Goal: Navigation & Orientation: Find specific page/section

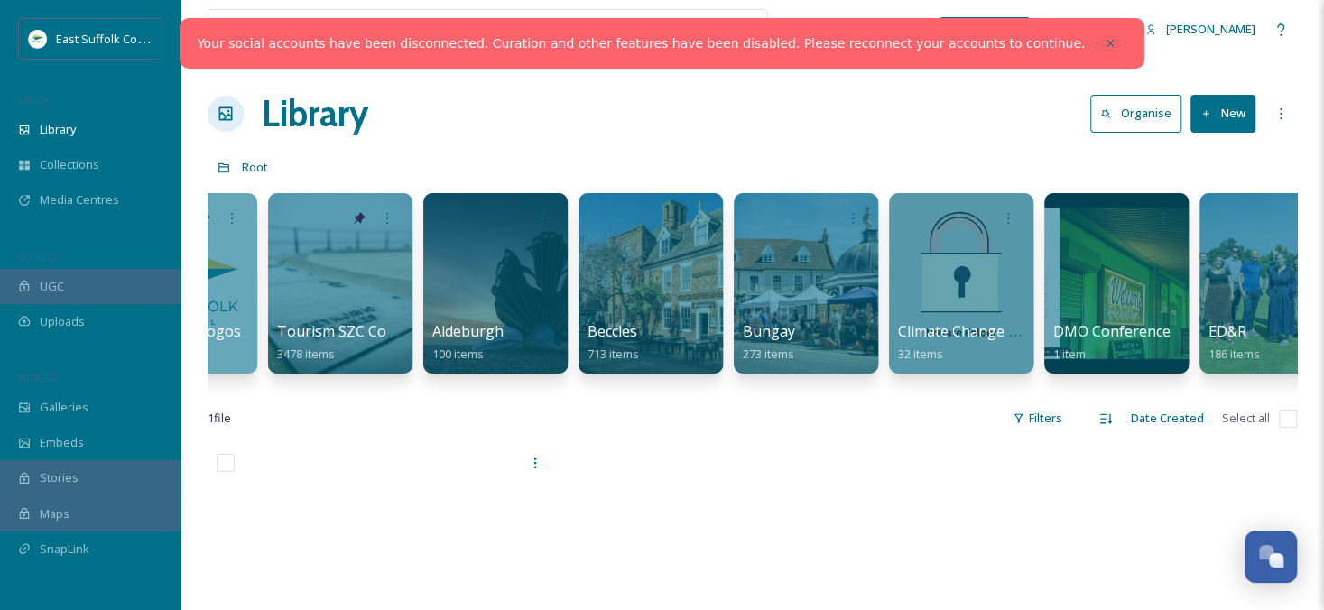
scroll to position [0, 429]
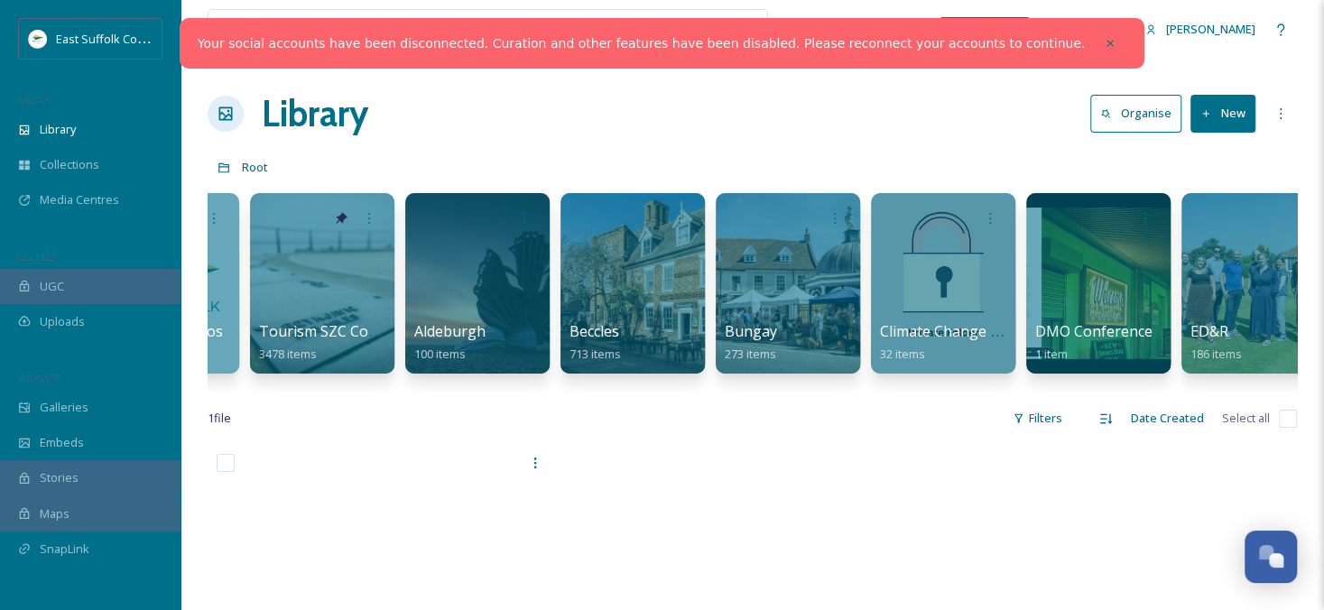
drag, startPoint x: 451, startPoint y: 404, endPoint x: 561, endPoint y: 402, distance: 110.1
click at [561, 402] on div "View all files What's New [PERSON_NAME] Library Organise New Root Your Selectio…" at bounding box center [753, 527] width 1144 height 1055
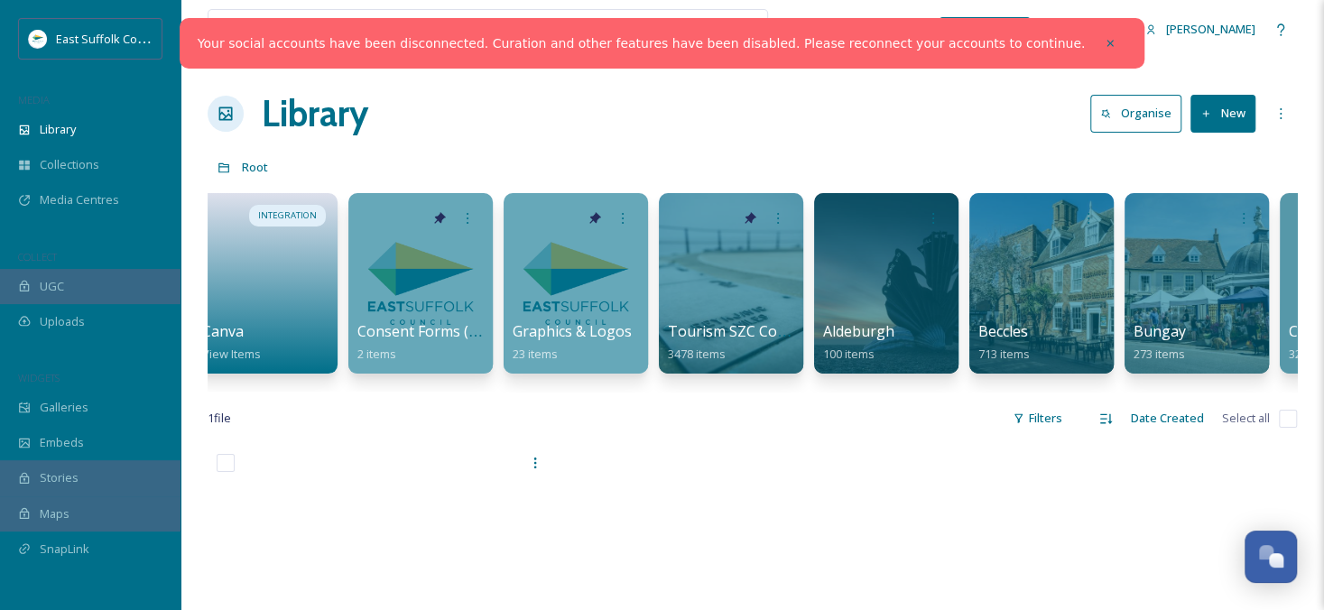
scroll to position [0, 0]
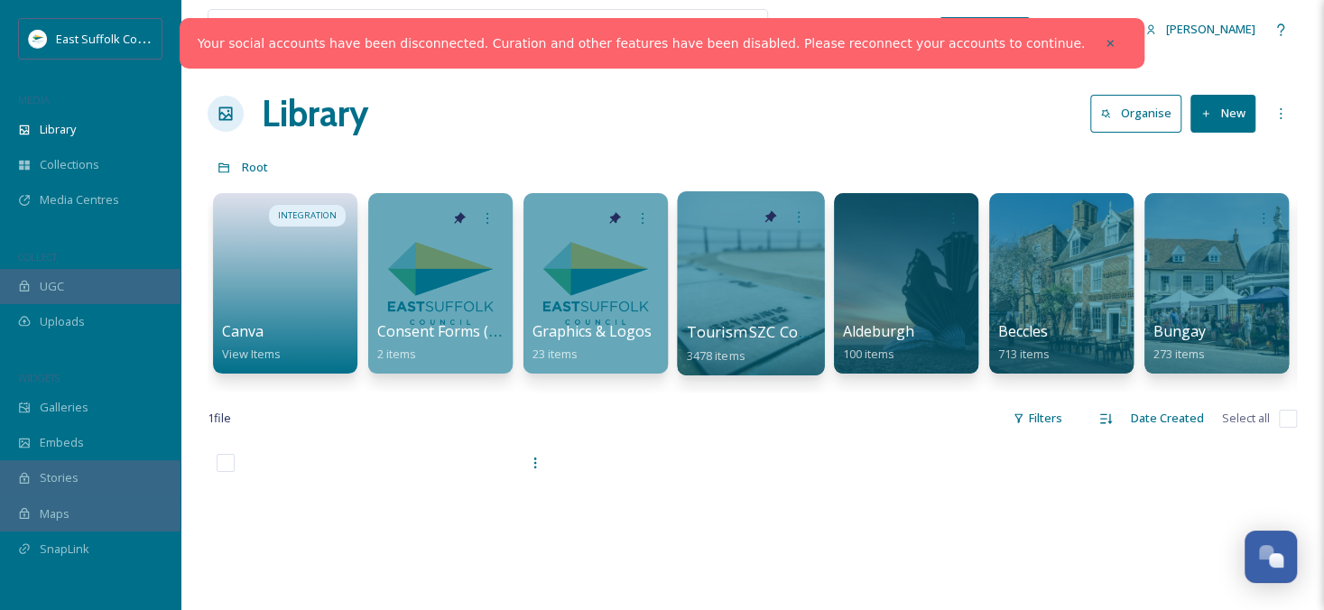
click at [708, 312] on div at bounding box center [750, 283] width 147 height 184
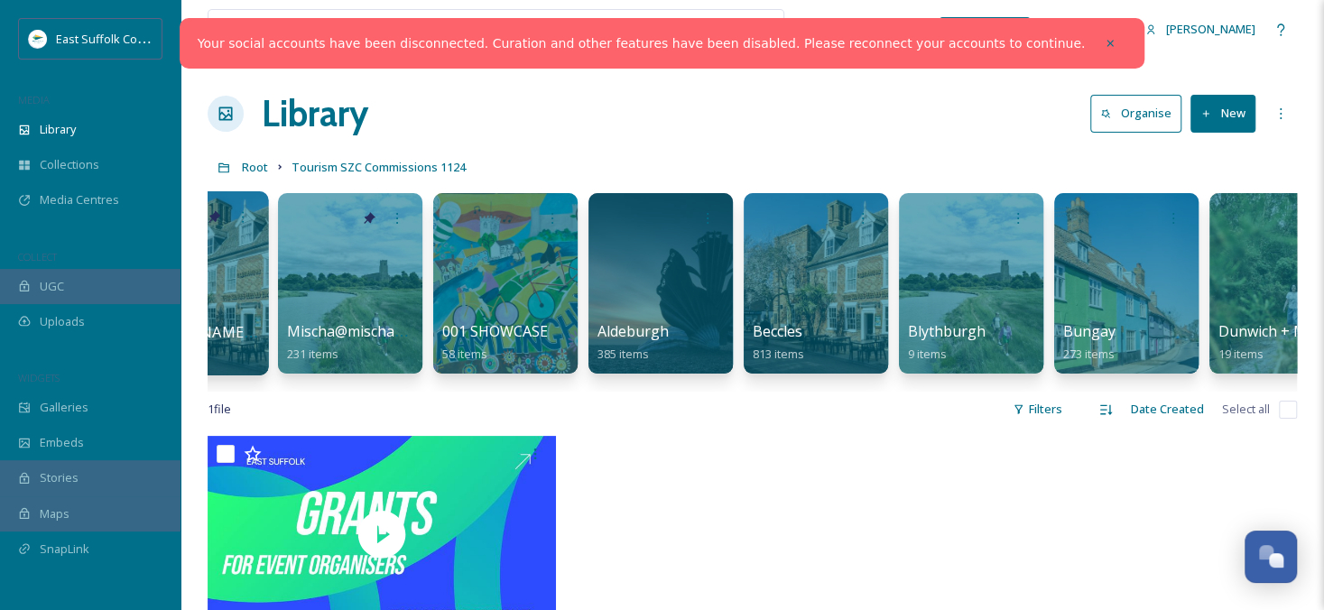
scroll to position [0, 325]
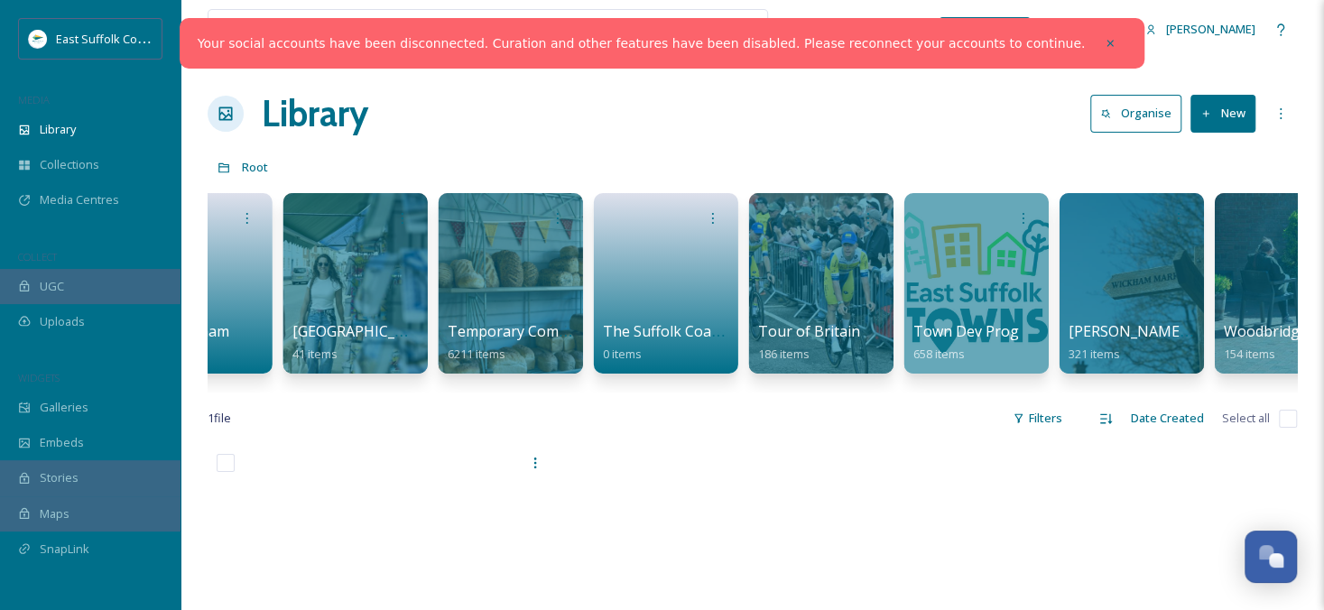
scroll to position [0, 3052]
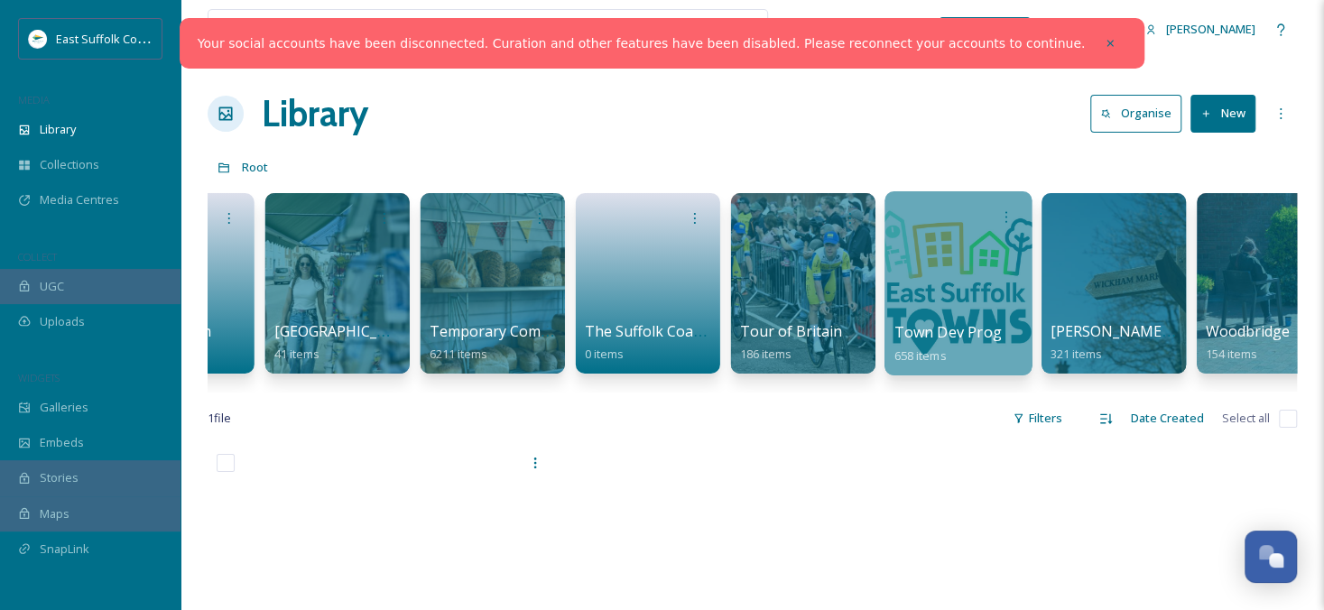
click at [963, 311] on div at bounding box center [958, 283] width 147 height 184
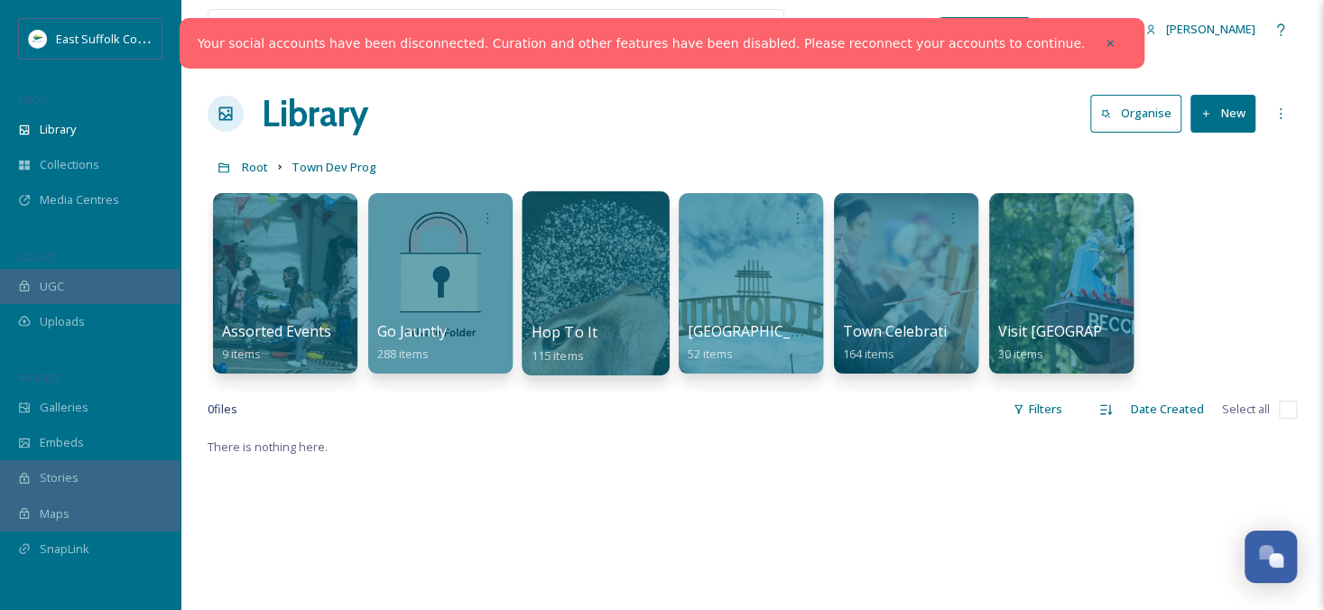
click at [598, 273] on div at bounding box center [595, 283] width 147 height 184
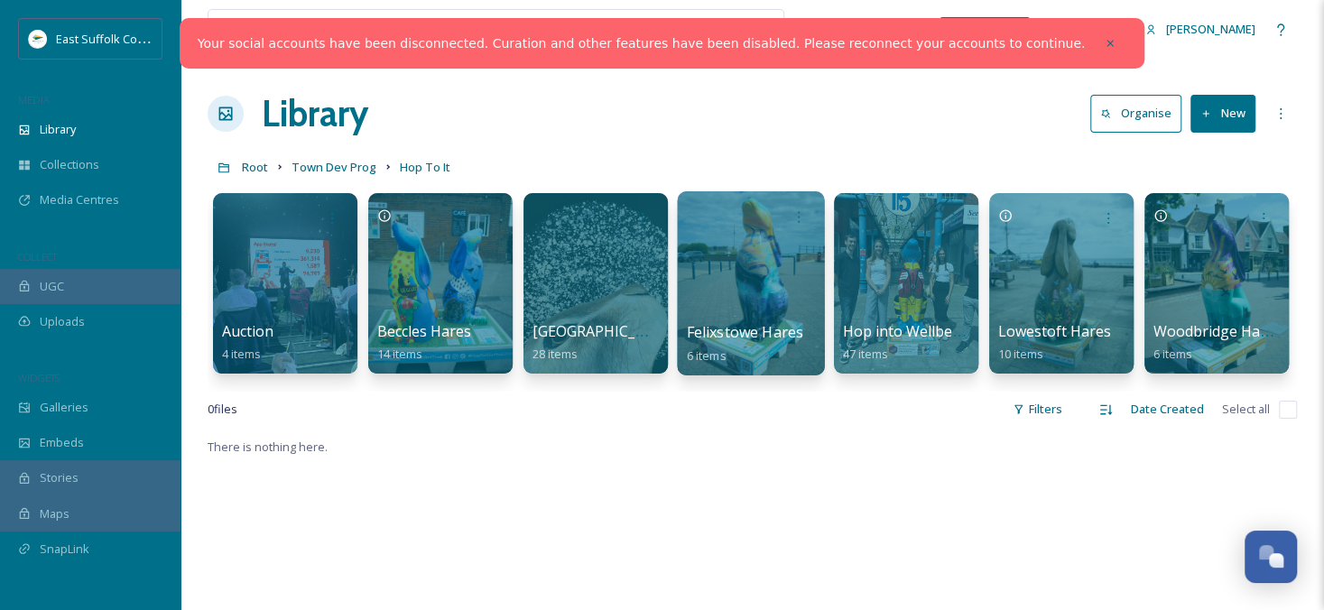
click at [764, 288] on div at bounding box center [750, 283] width 147 height 184
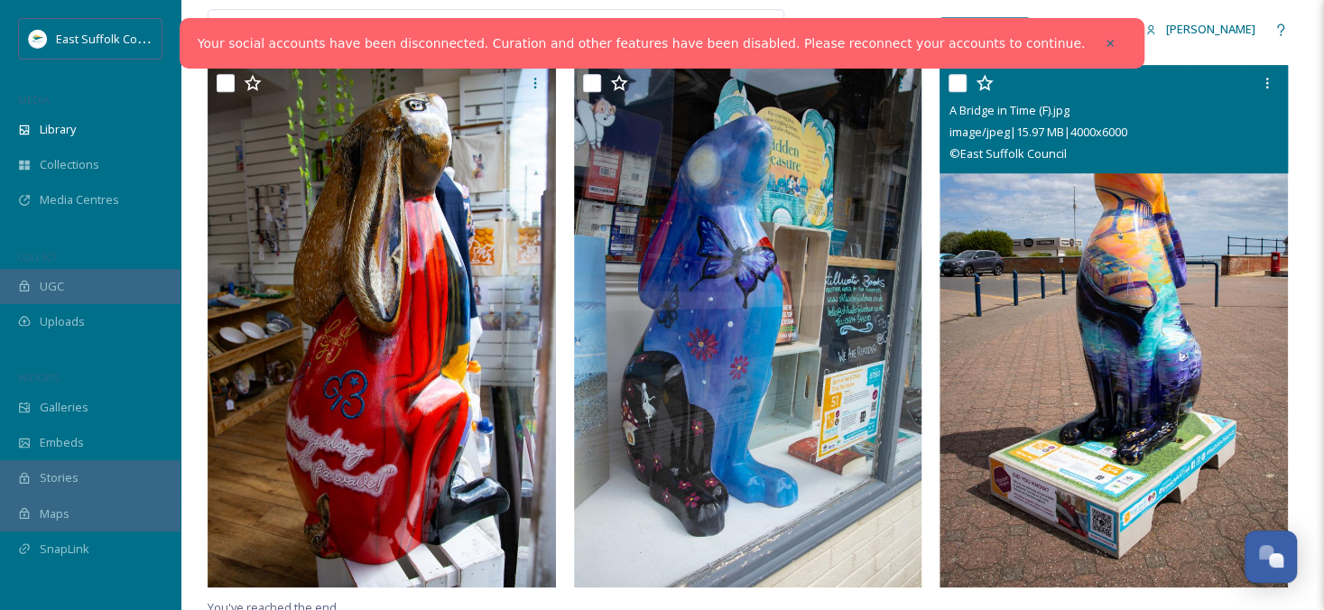
scroll to position [729, 0]
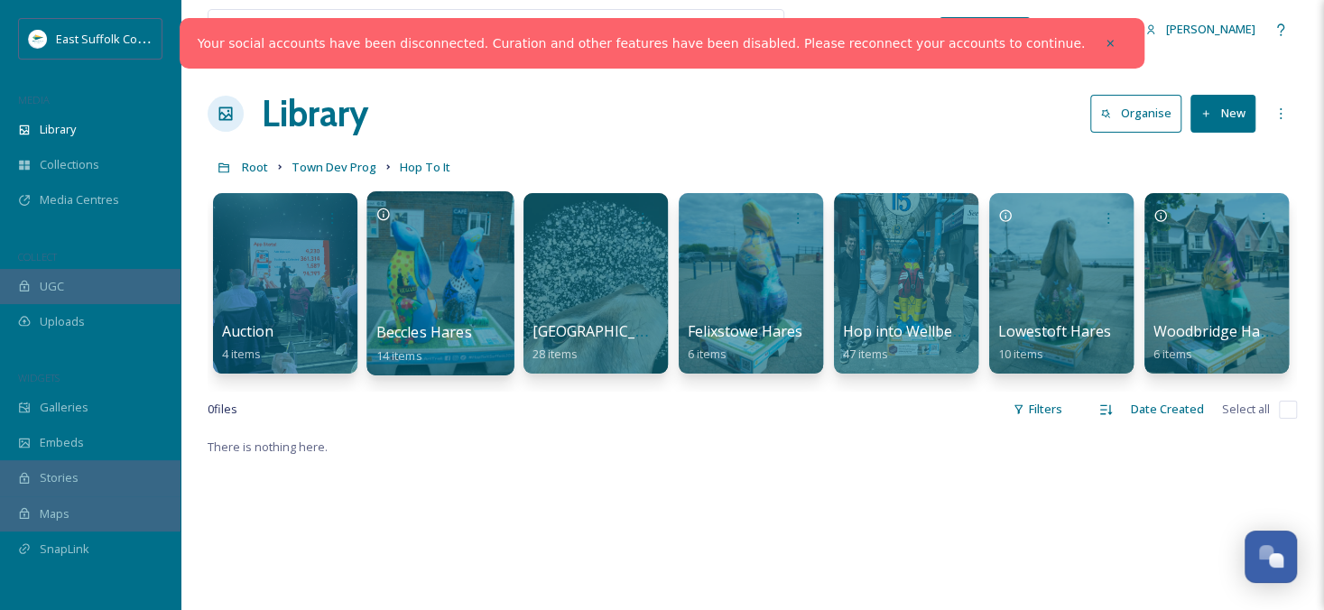
click at [410, 311] on div at bounding box center [439, 283] width 147 height 184
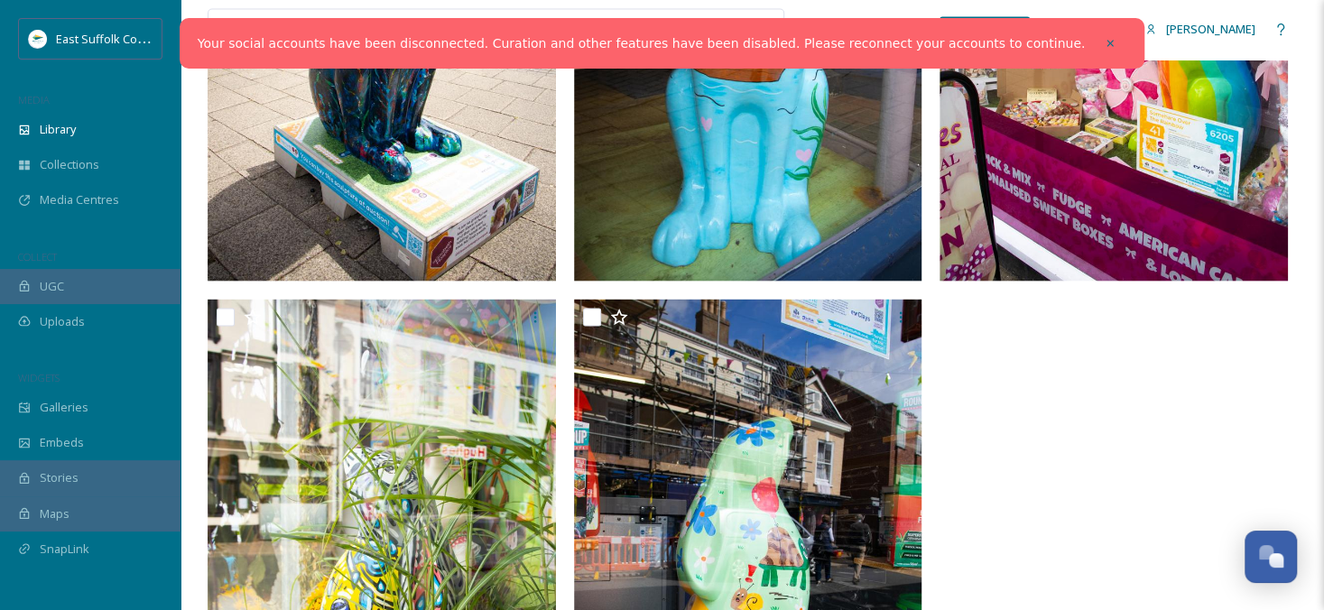
scroll to position [1761, 0]
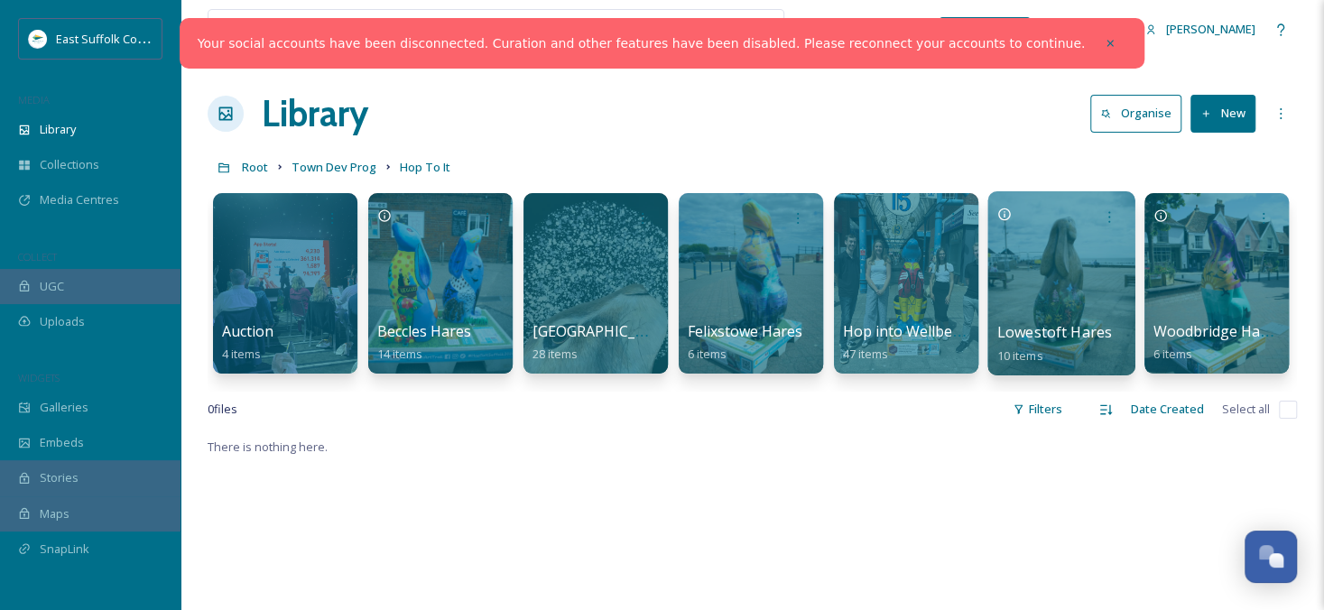
click at [1033, 302] on div at bounding box center [1060, 283] width 147 height 184
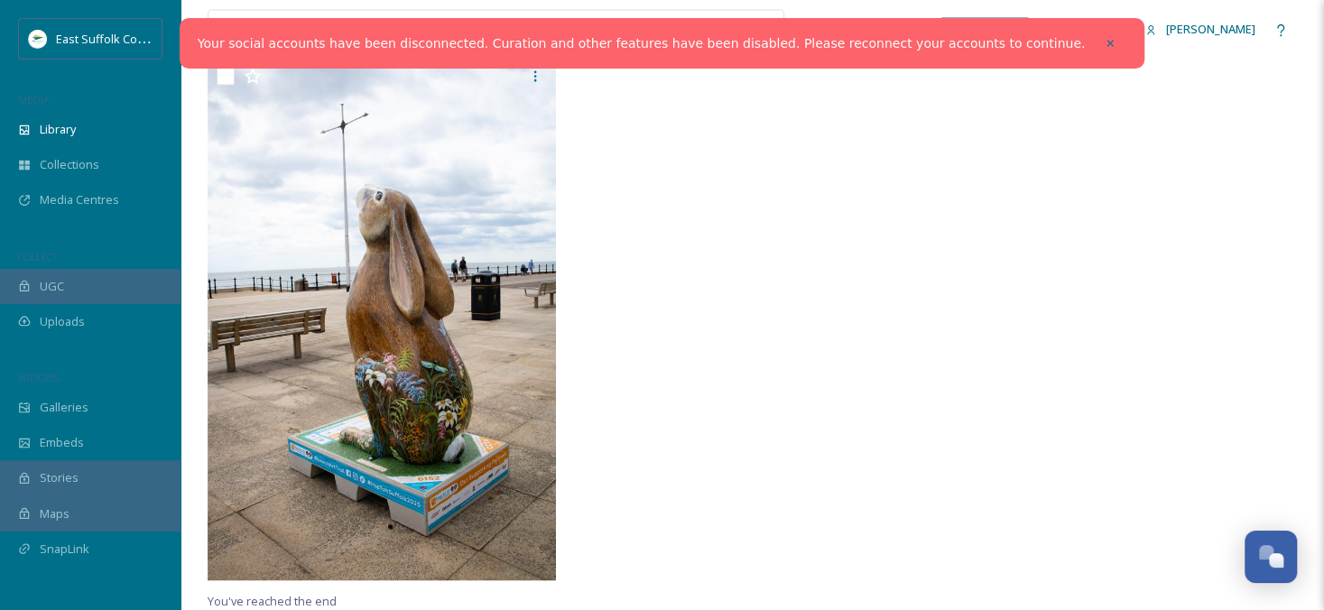
scroll to position [1311, 0]
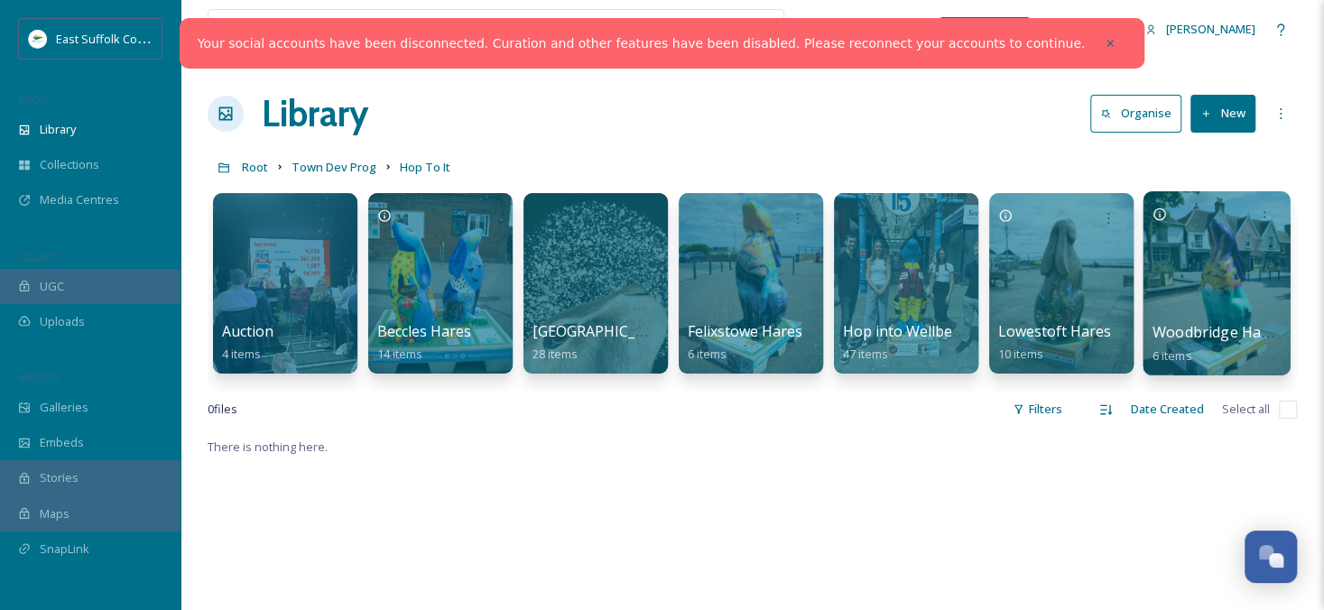
click at [1200, 293] on div at bounding box center [1216, 283] width 147 height 184
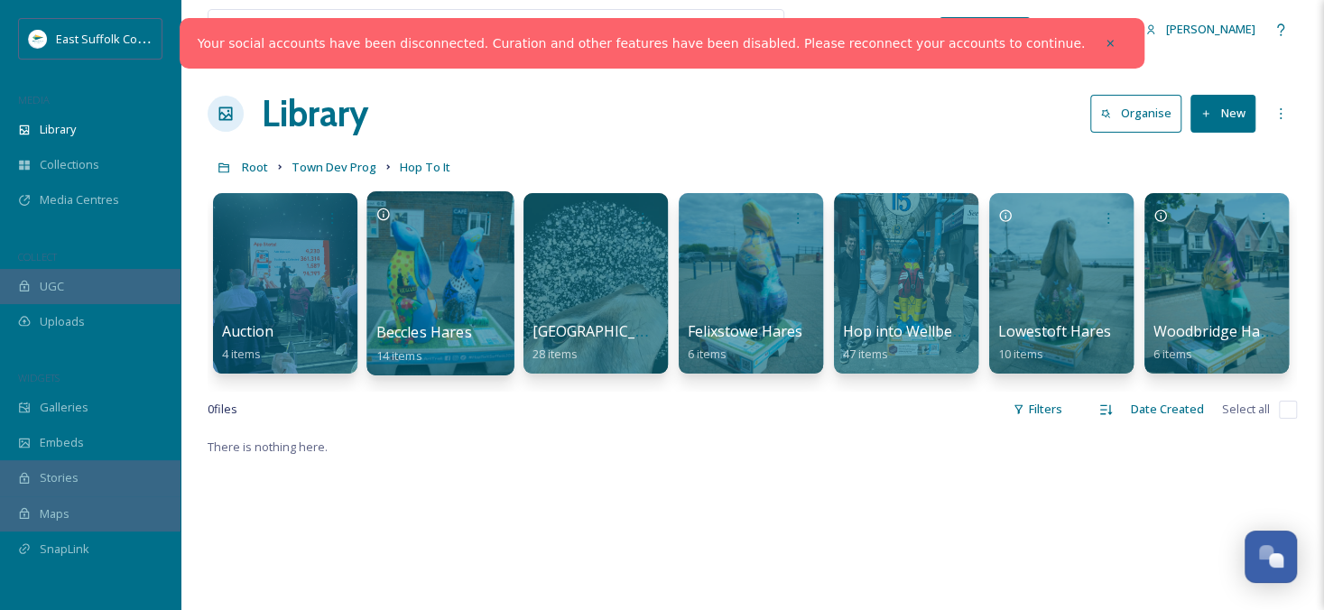
click at [429, 325] on span "Beccles Hares" at bounding box center [424, 332] width 96 height 20
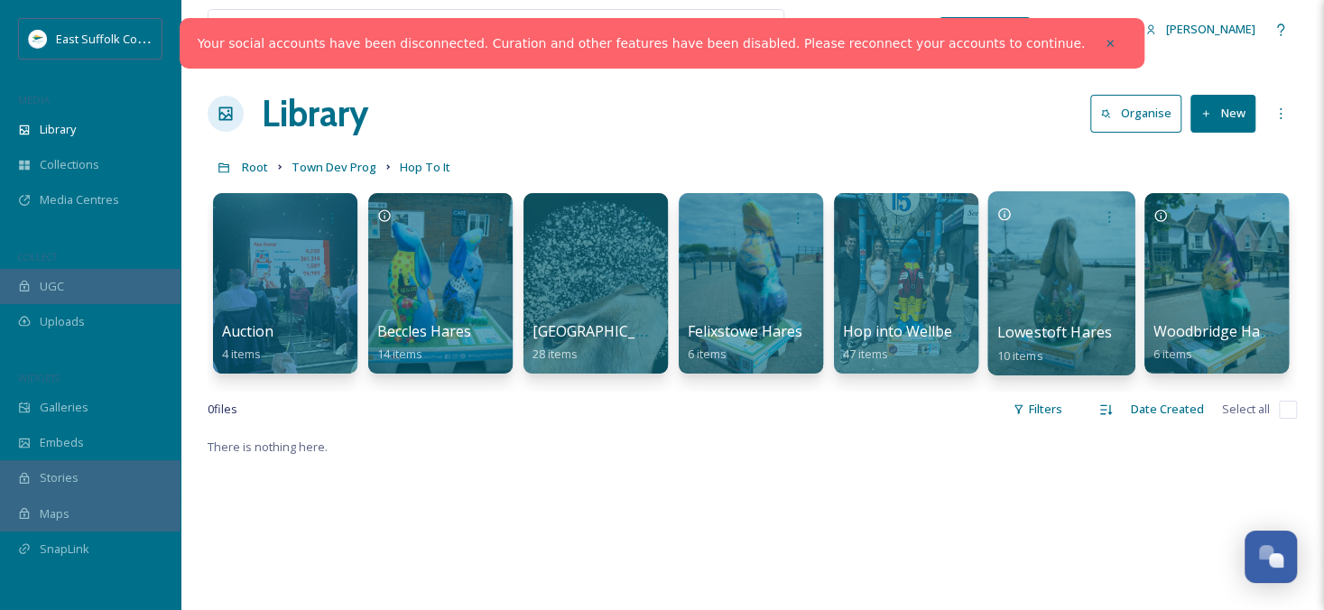
click at [1076, 291] on div at bounding box center [1060, 283] width 147 height 184
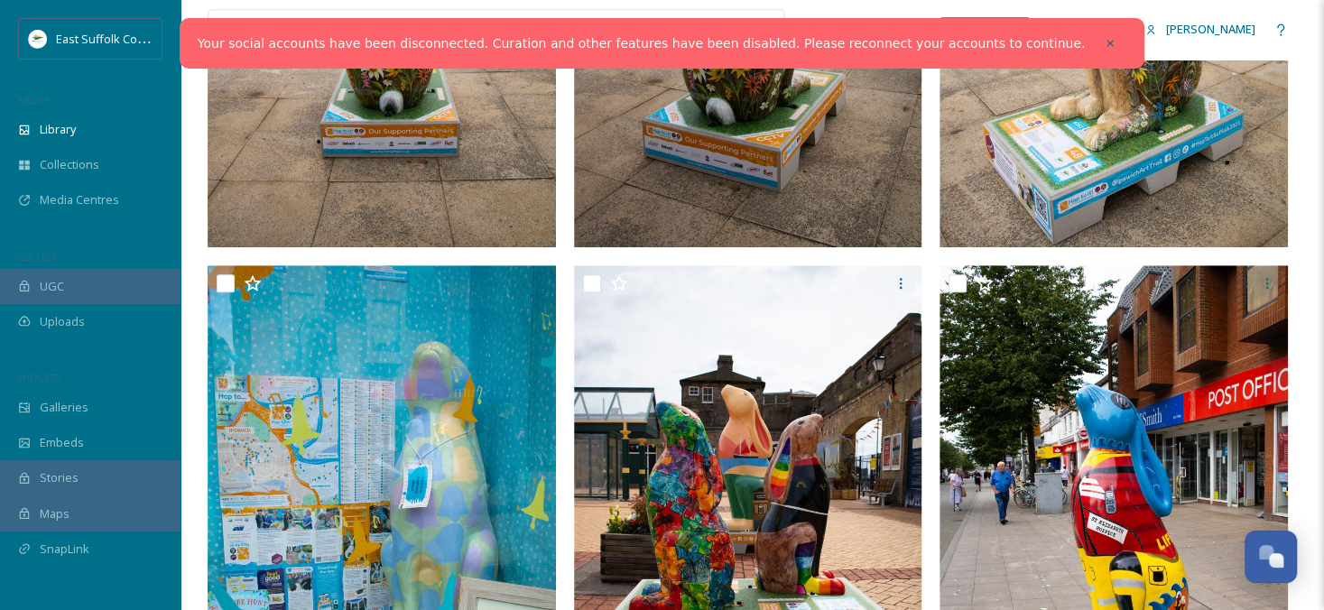
scroll to position [722, 0]
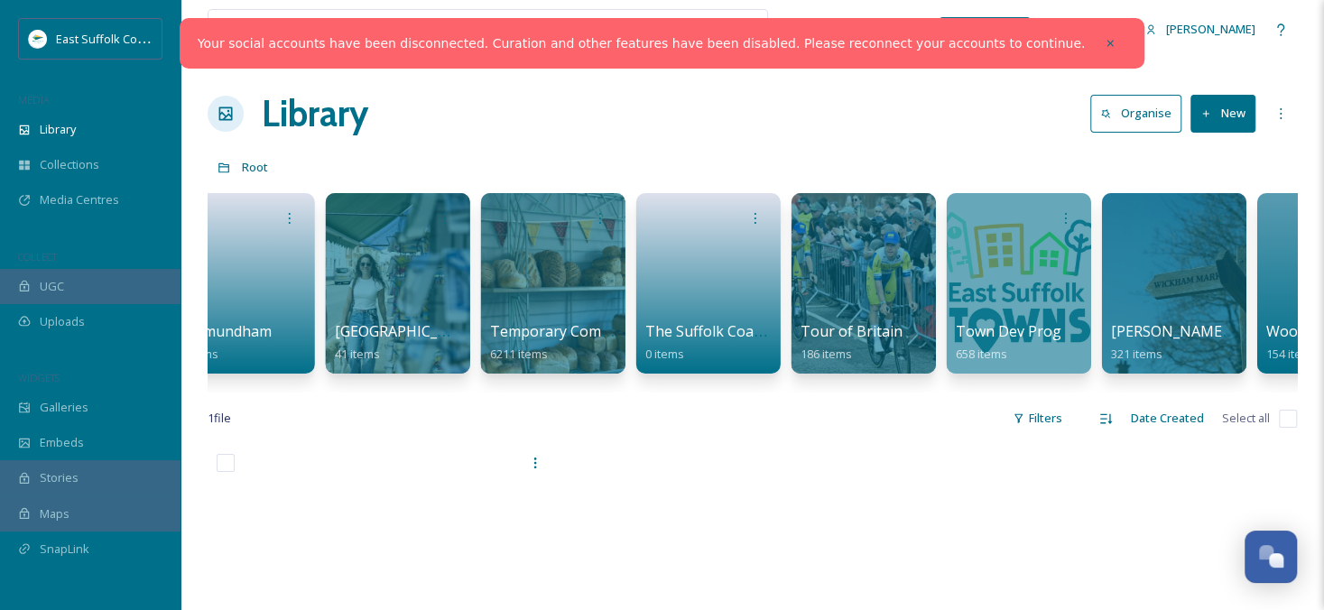
scroll to position [0, 3010]
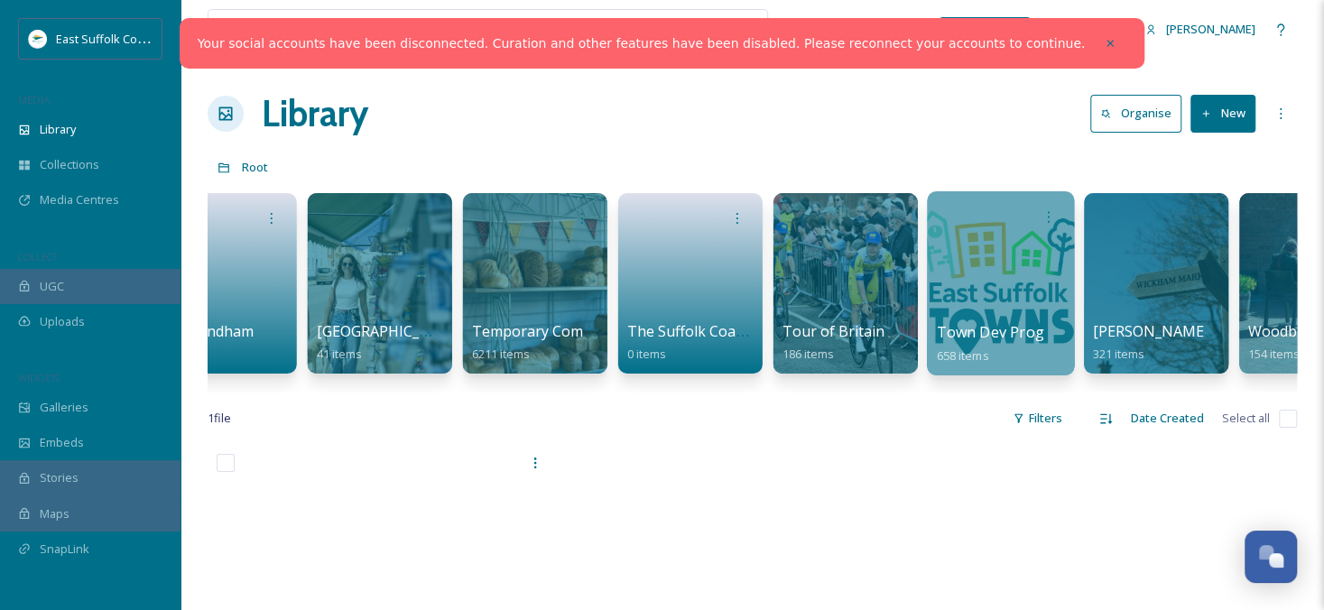
click at [1020, 291] on div at bounding box center [1000, 283] width 147 height 184
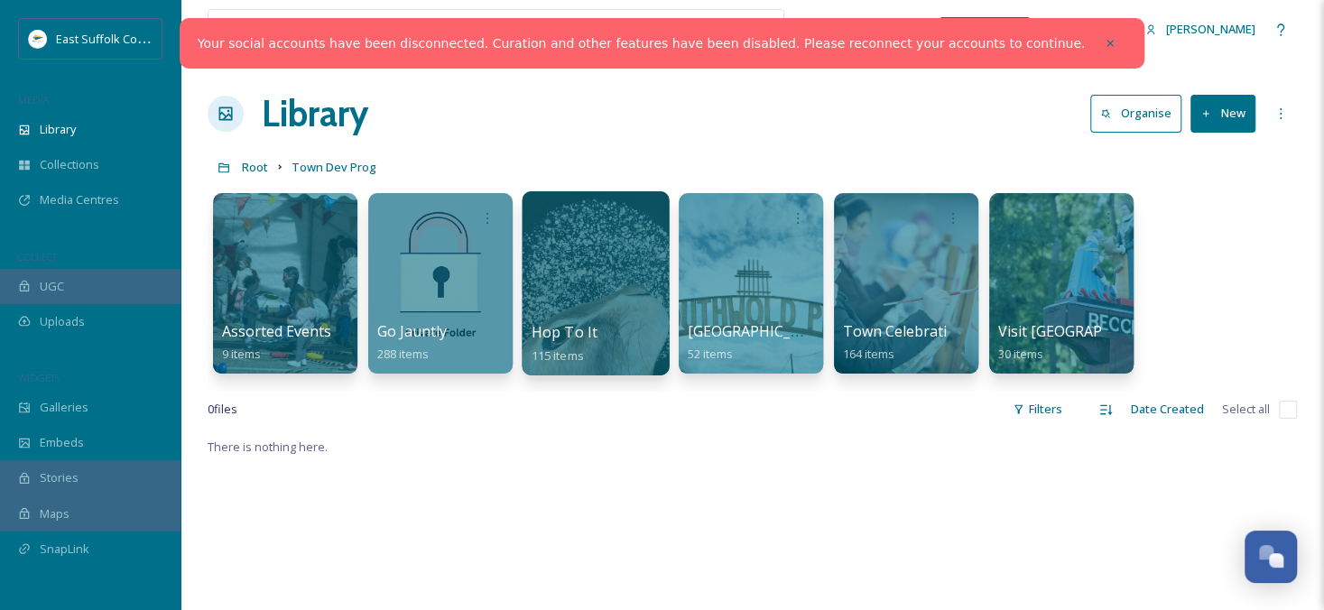
click at [634, 274] on div at bounding box center [595, 283] width 147 height 184
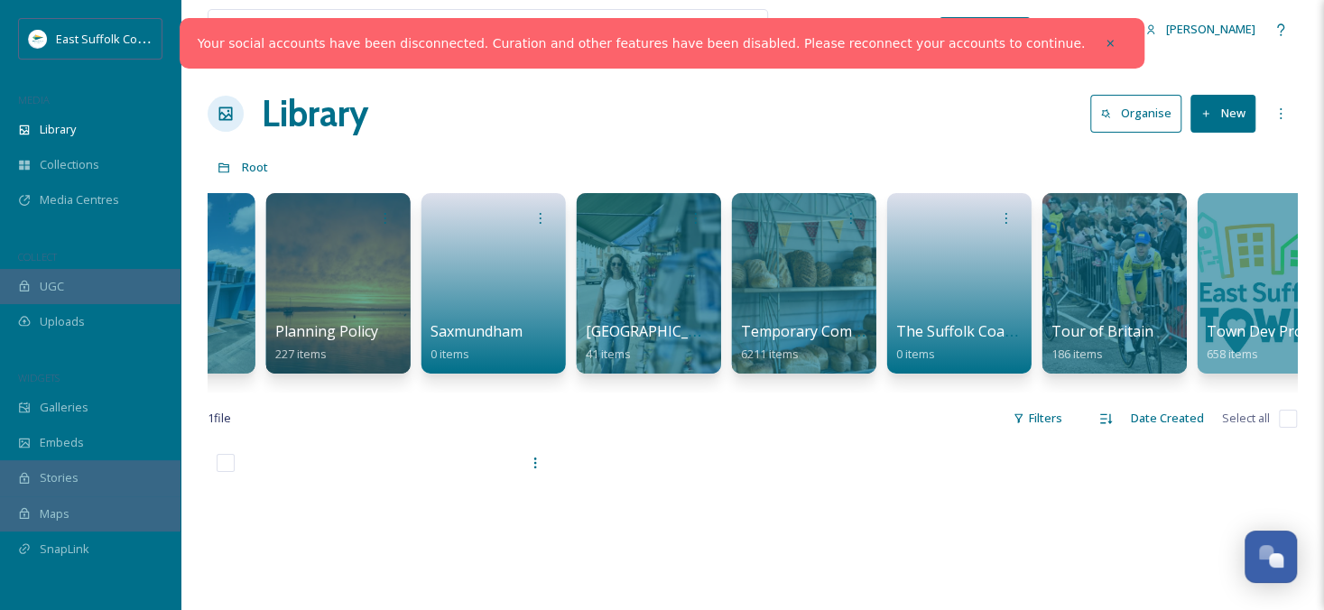
scroll to position [0, 2929]
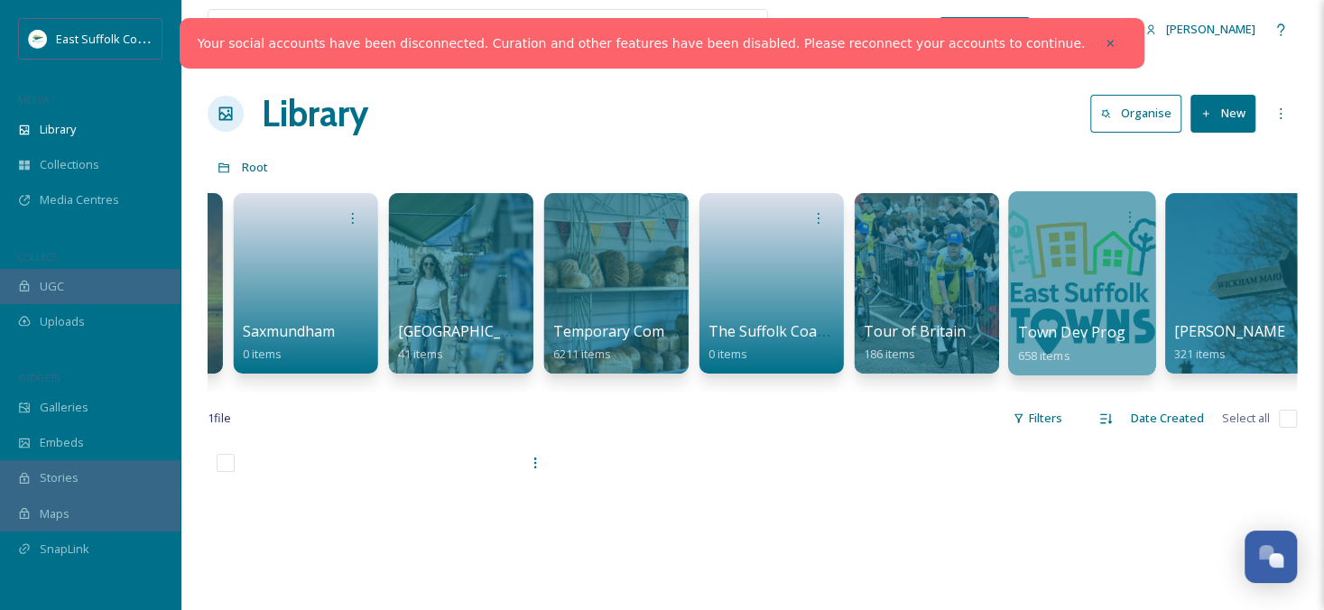
click at [1074, 261] on div at bounding box center [1081, 283] width 147 height 184
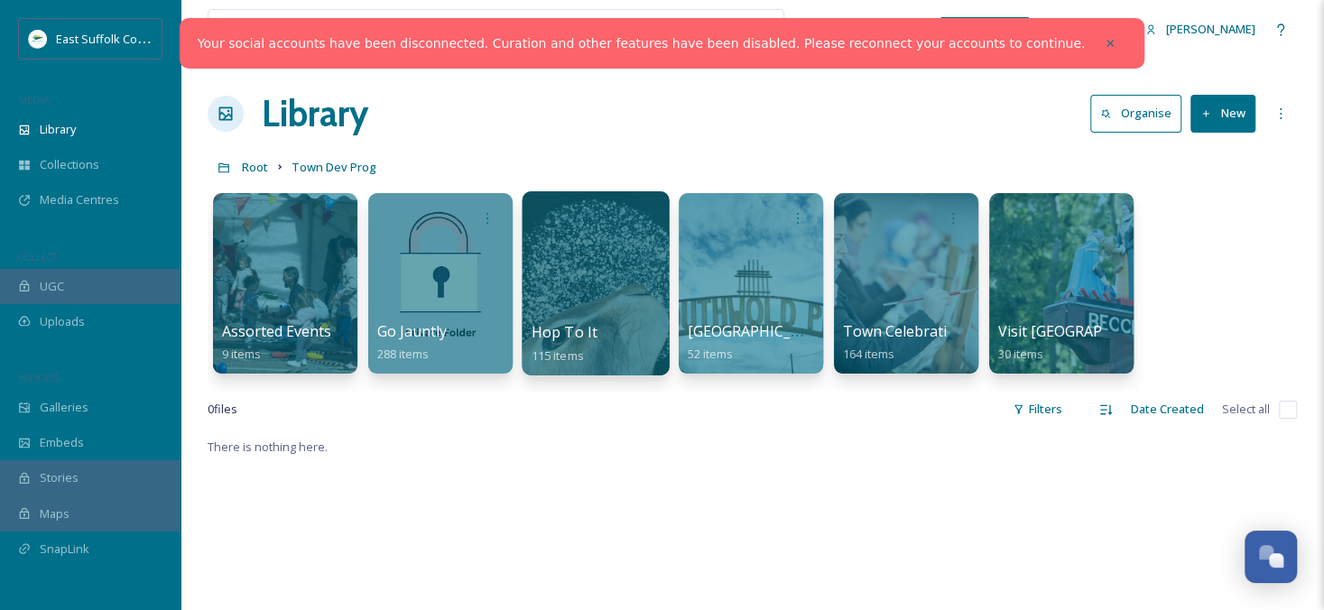
click at [618, 311] on div at bounding box center [595, 283] width 147 height 184
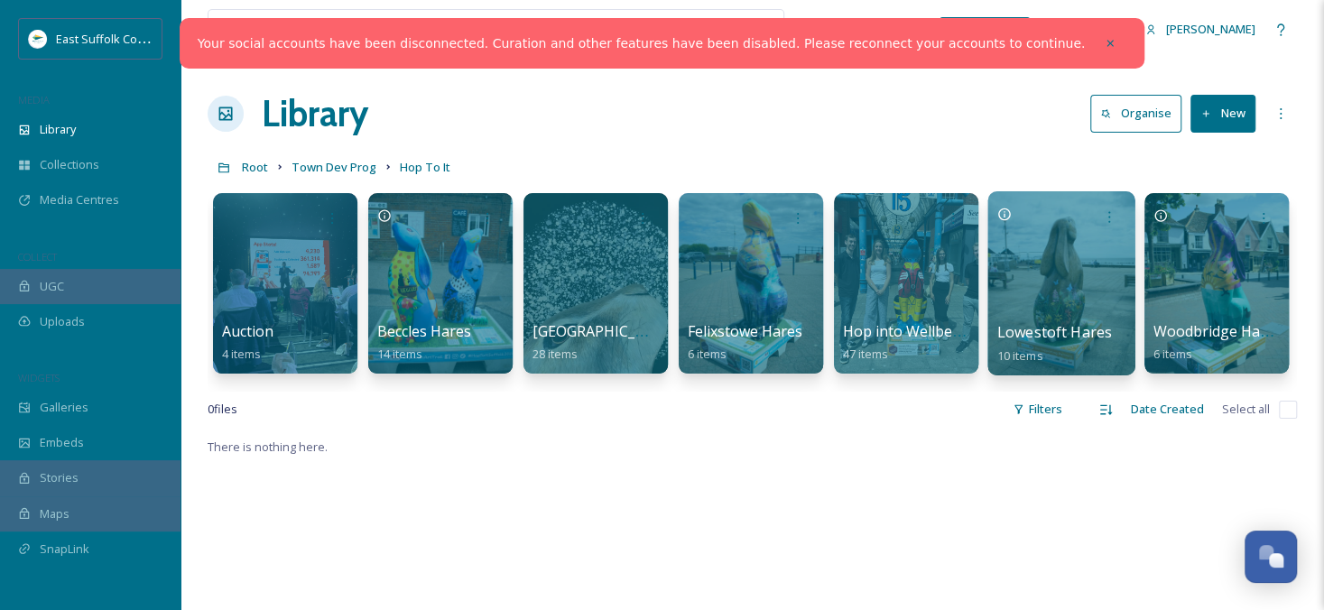
click at [1074, 281] on div at bounding box center [1060, 283] width 147 height 184
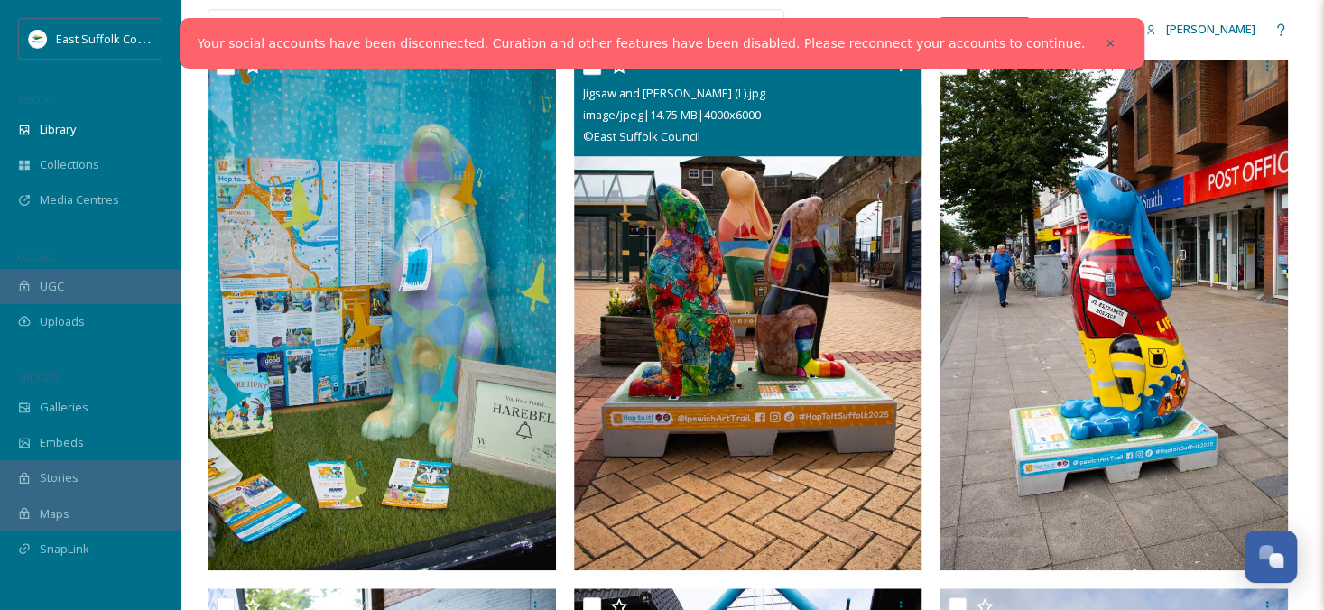
scroll to position [812, 0]
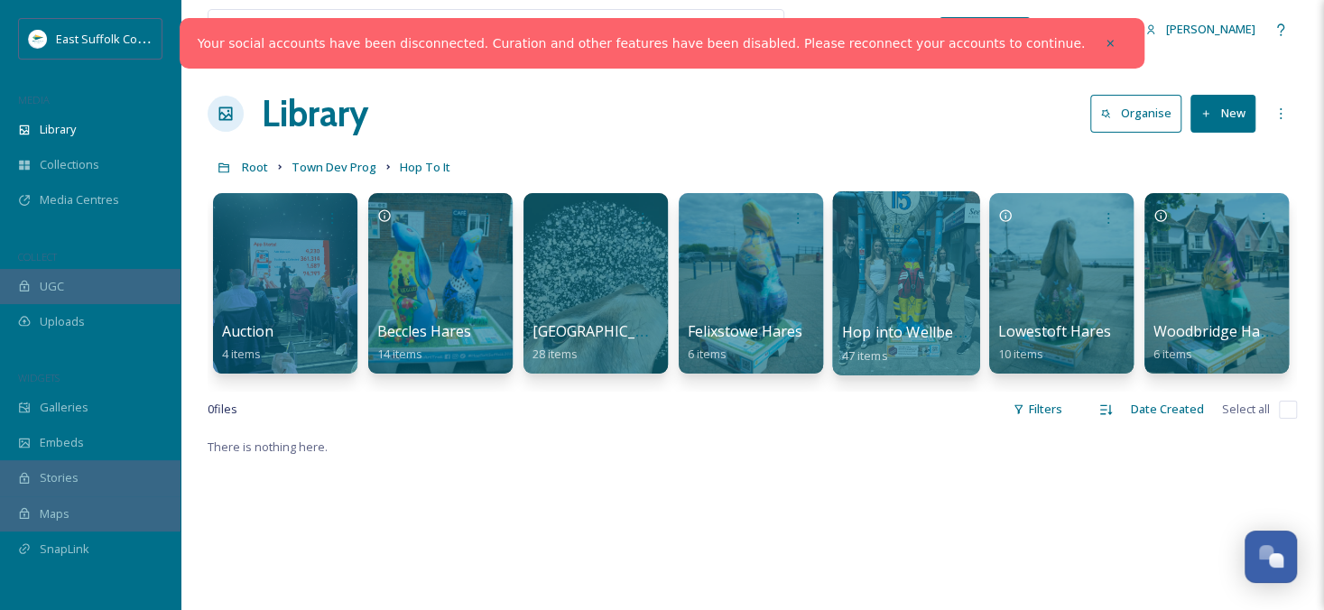
click at [894, 302] on div at bounding box center [905, 283] width 147 height 184
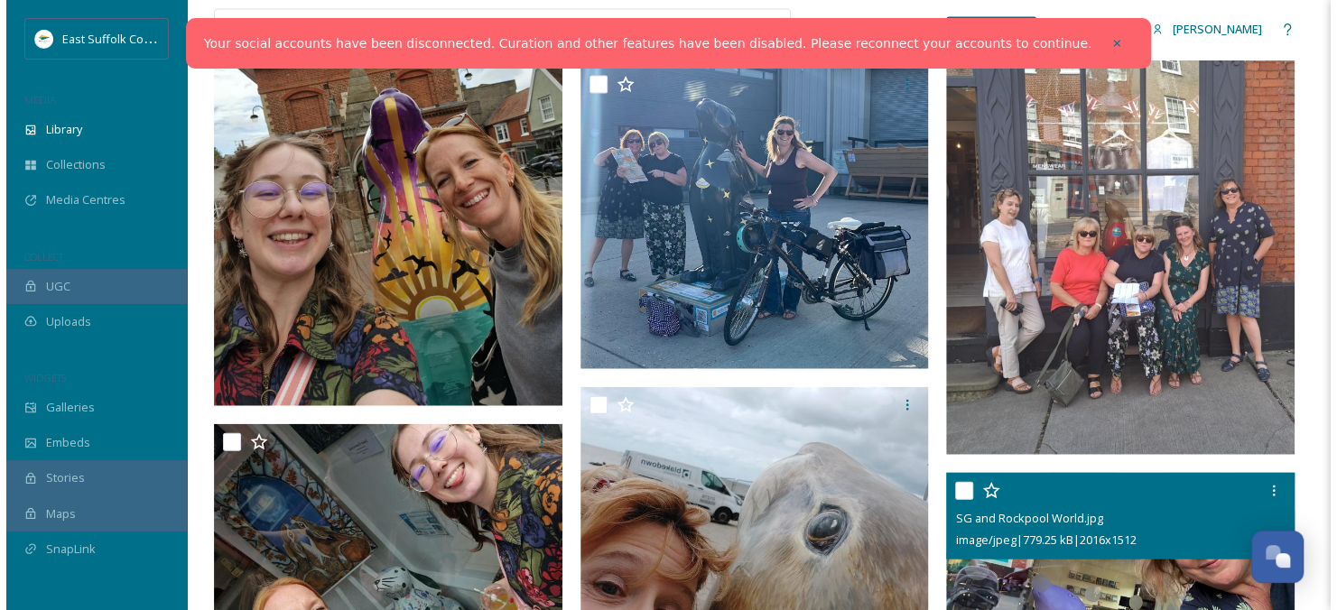
scroll to position [2437, 0]
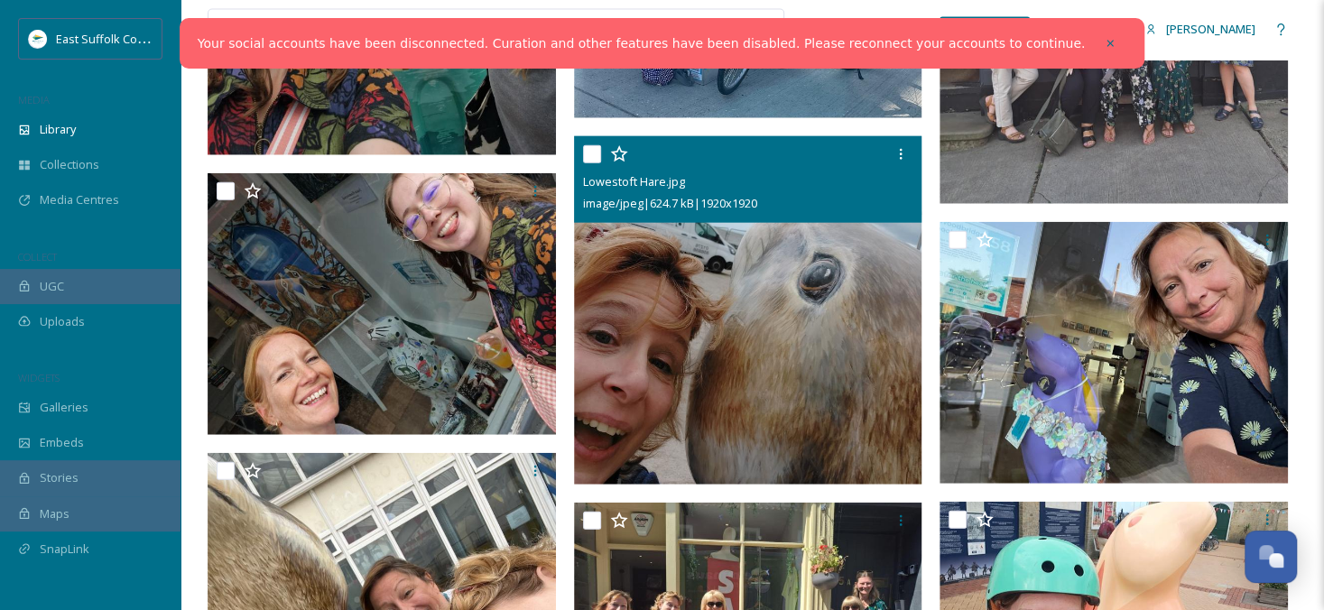
click at [776, 313] on img at bounding box center [748, 310] width 348 height 348
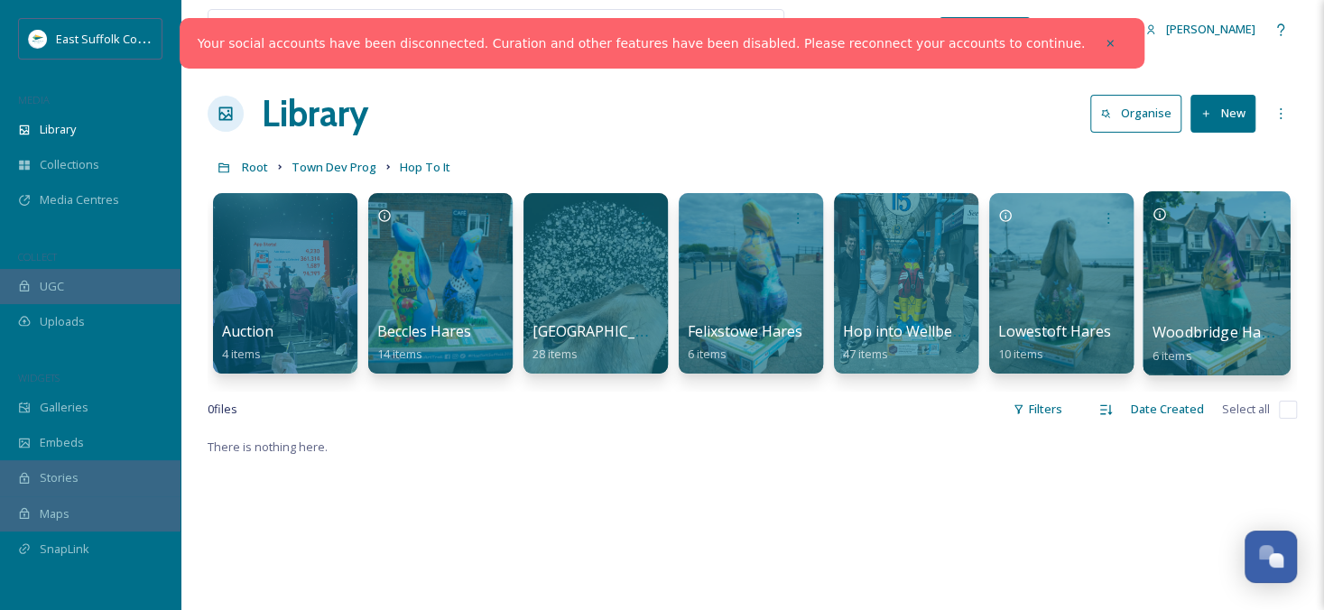
click at [1203, 286] on div at bounding box center [1216, 283] width 147 height 184
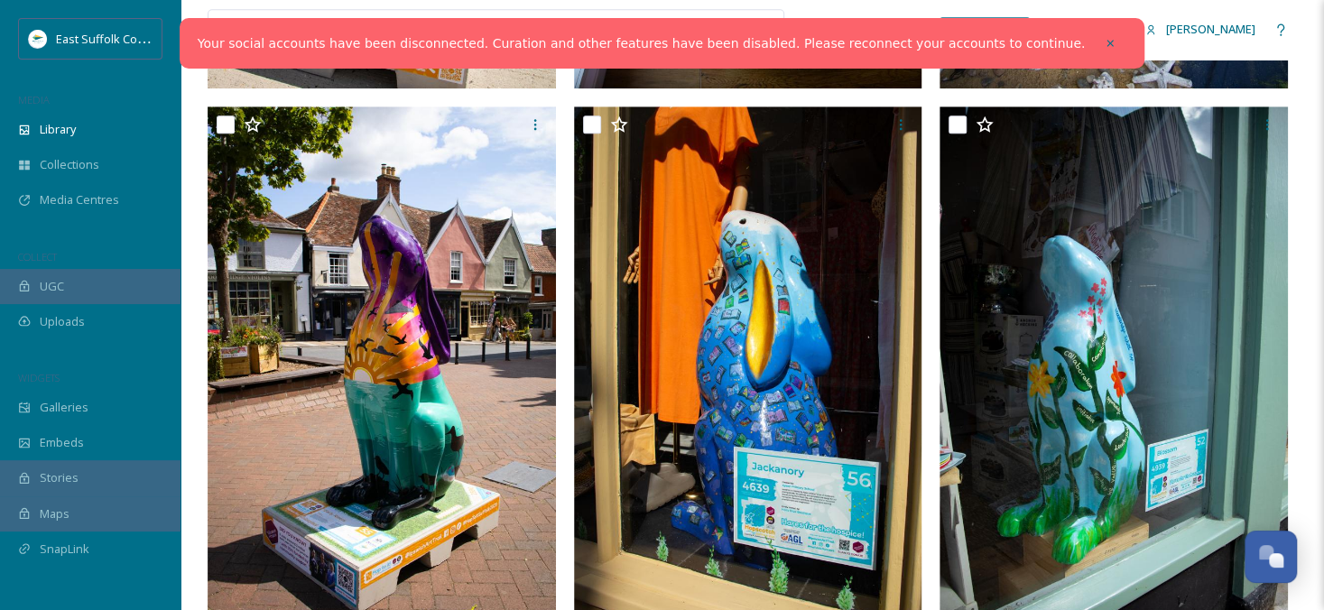
scroll to position [771, 0]
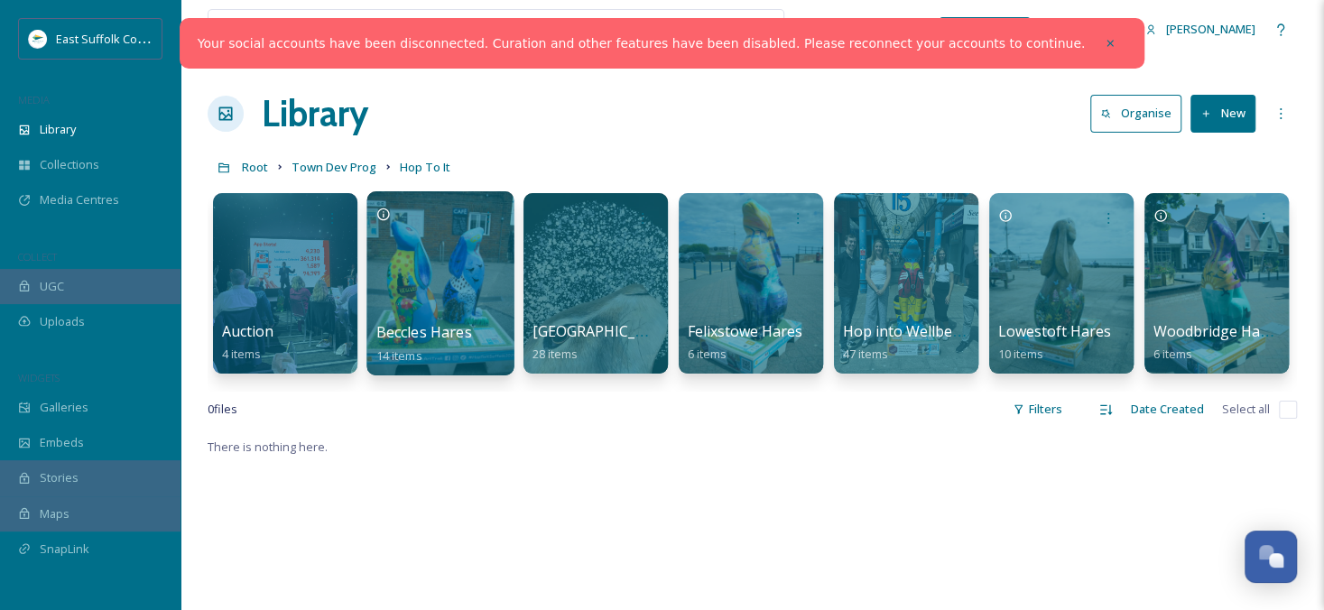
click at [406, 272] on div at bounding box center [439, 283] width 147 height 184
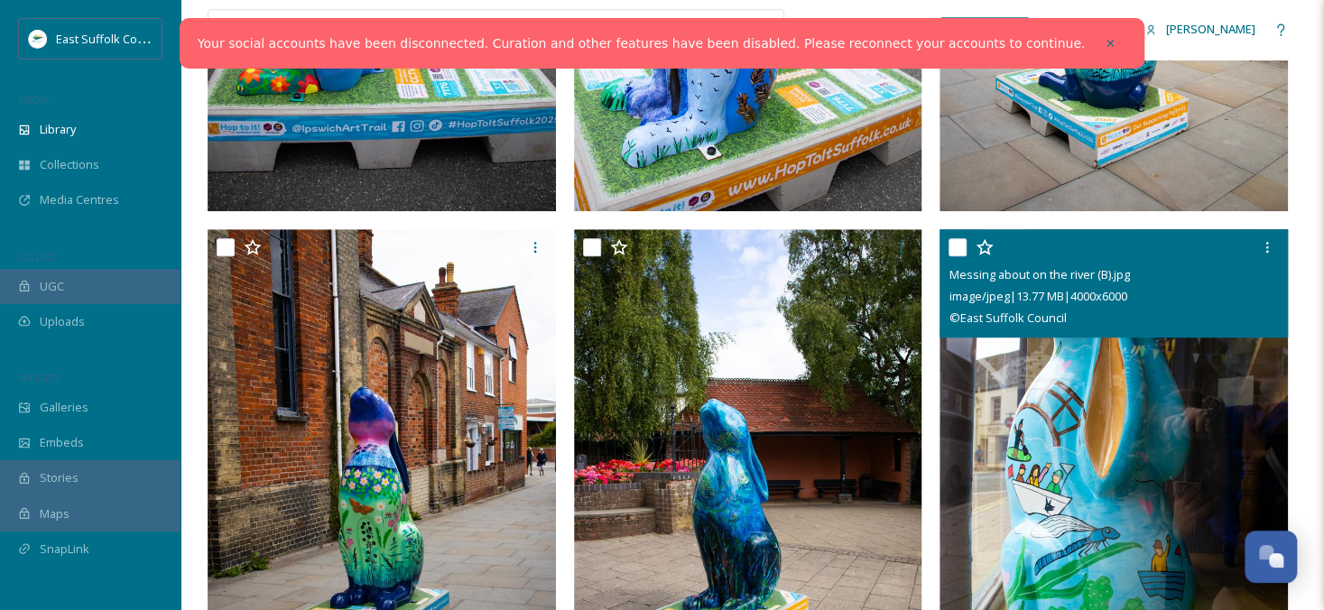
scroll to position [722, 0]
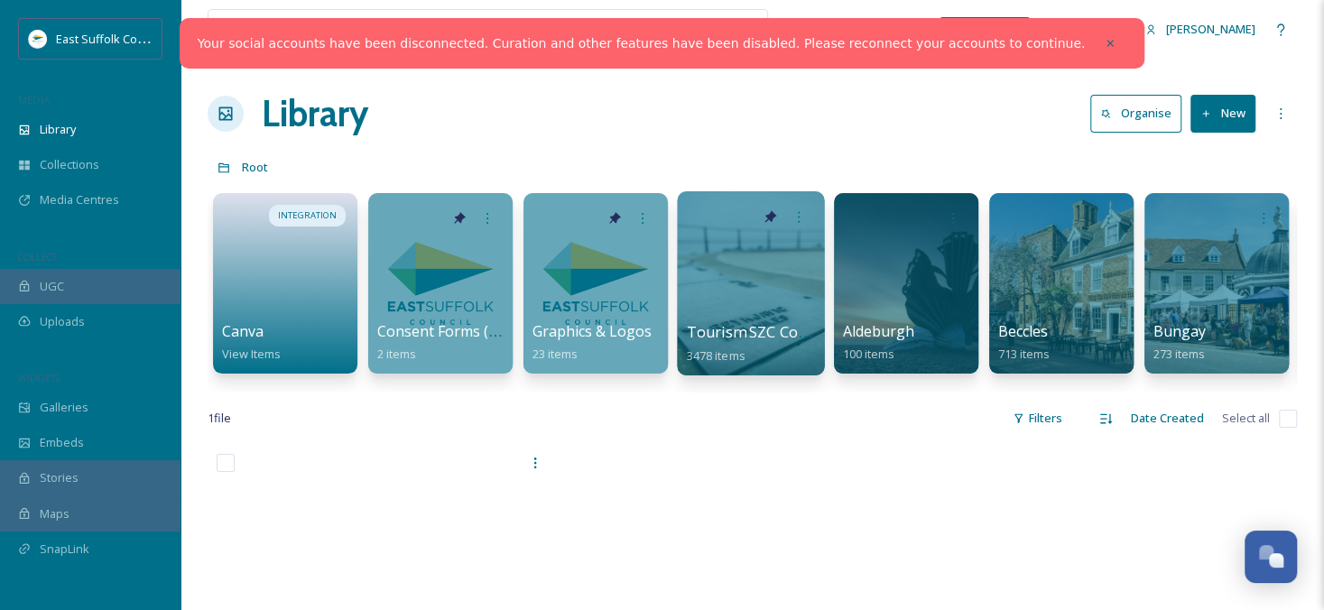
click at [773, 300] on div at bounding box center [750, 283] width 147 height 184
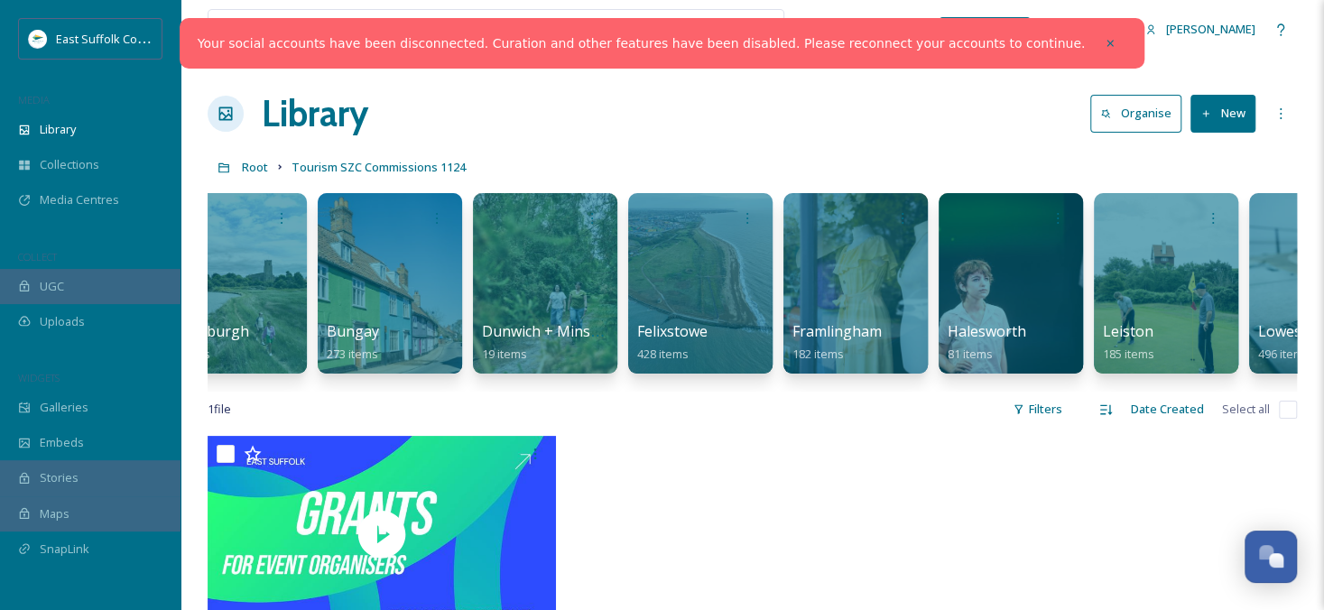
scroll to position [0, 857]
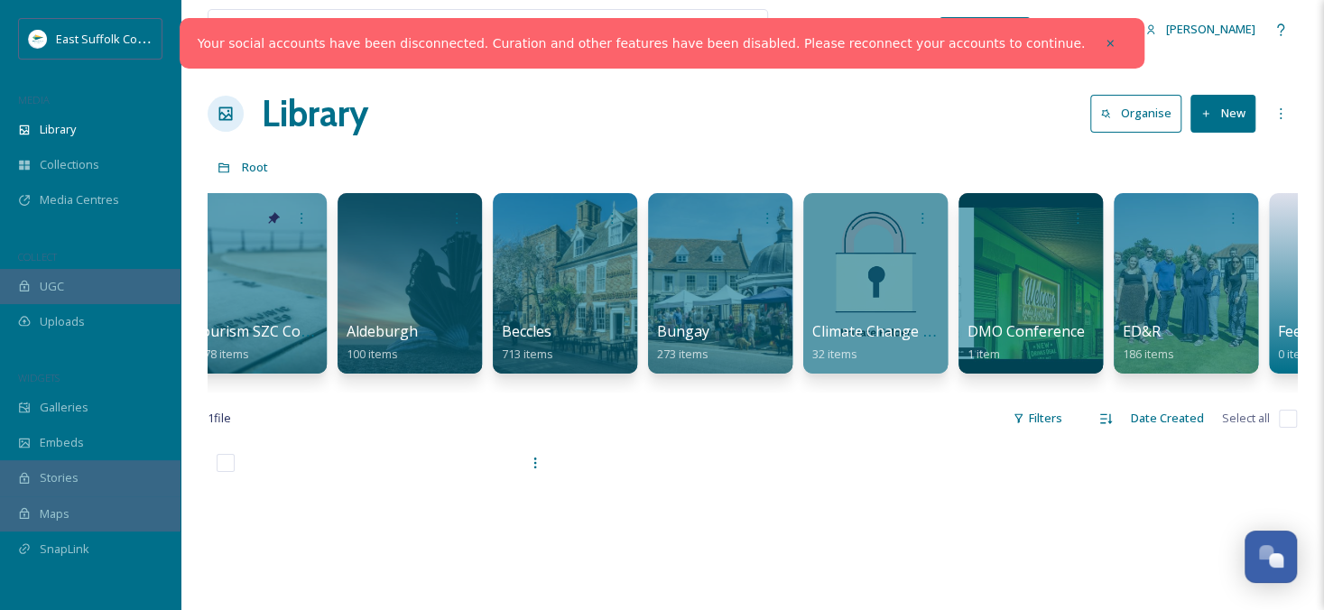
scroll to position [0, 510]
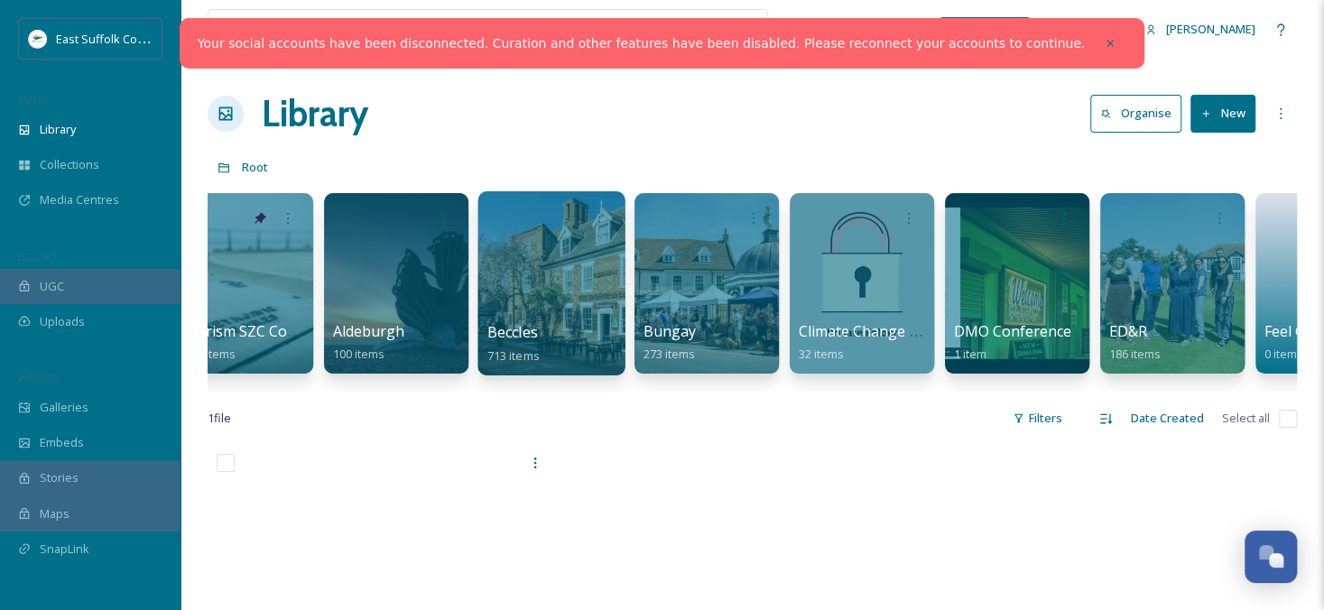
click at [557, 280] on div at bounding box center [550, 283] width 147 height 184
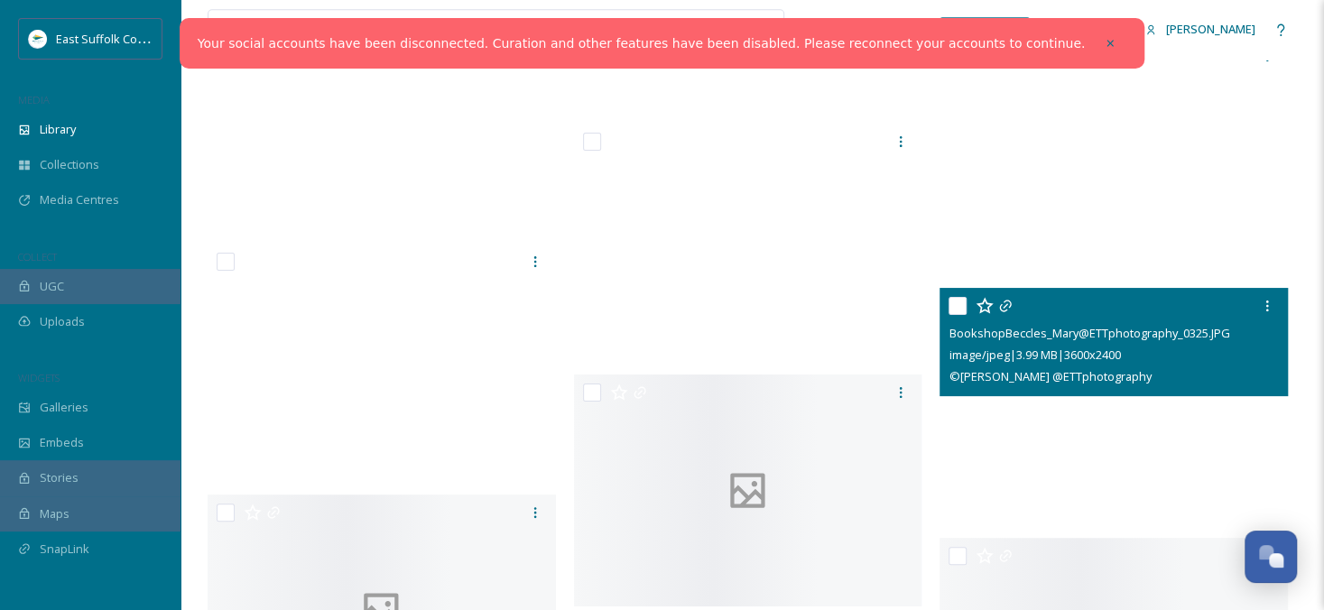
scroll to position [44767, 0]
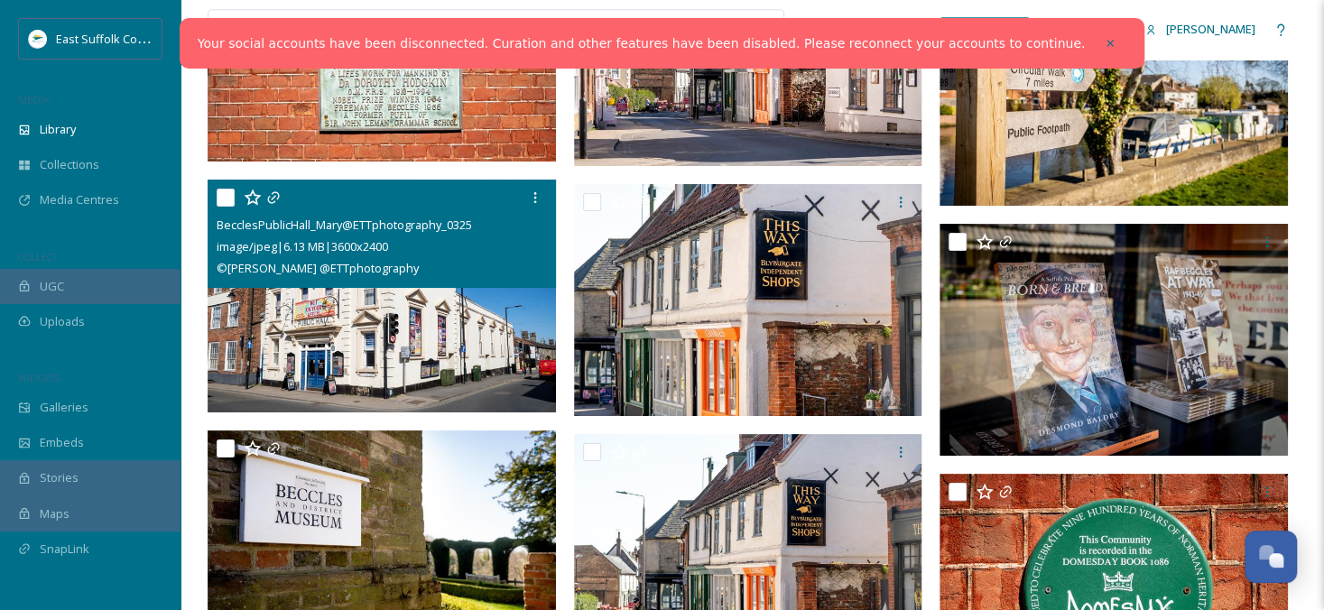
click at [419, 346] on img at bounding box center [382, 296] width 348 height 233
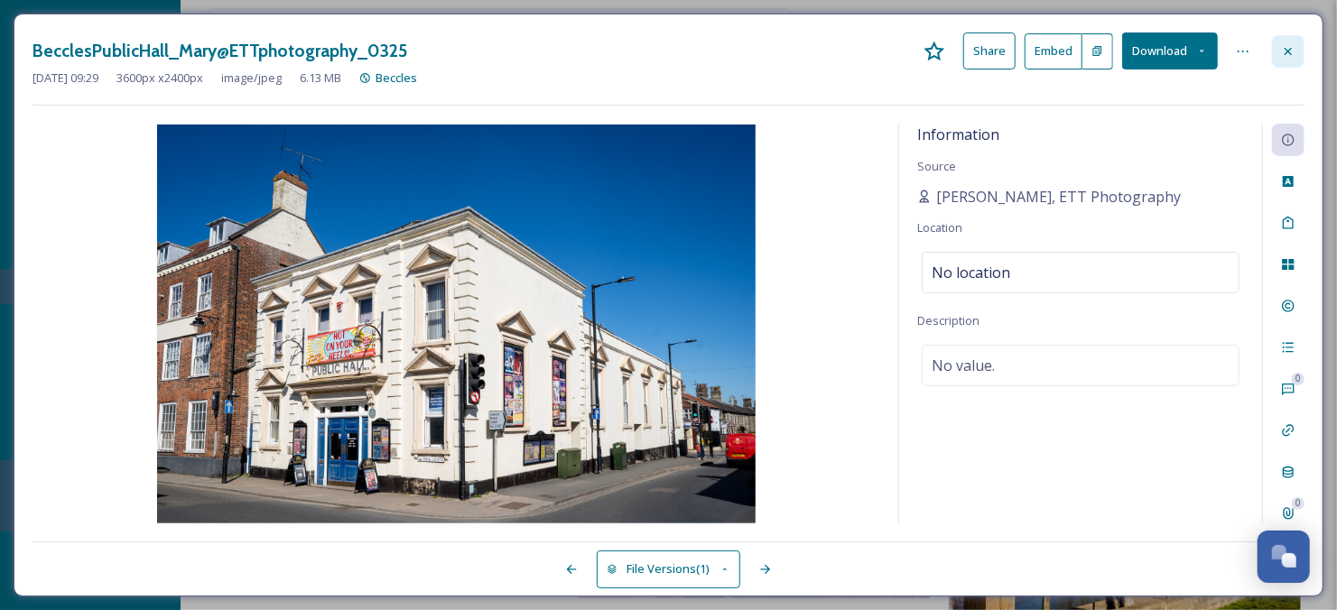
click at [1298, 45] on div at bounding box center [1288, 51] width 32 height 32
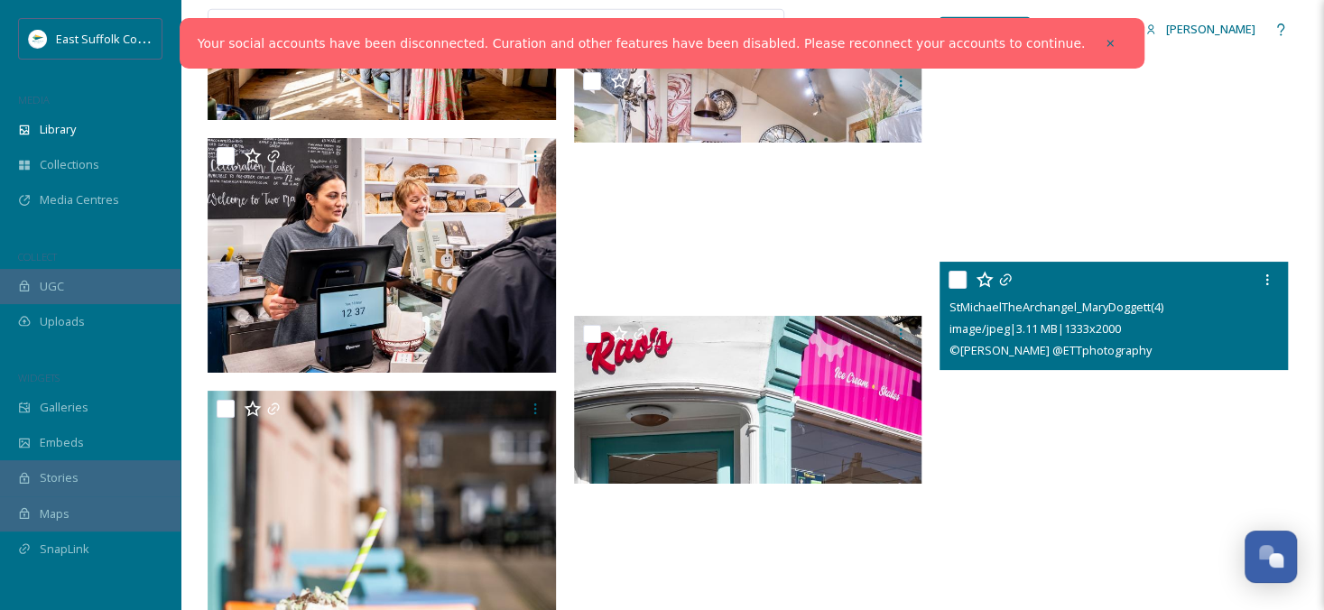
scroll to position [54649, 0]
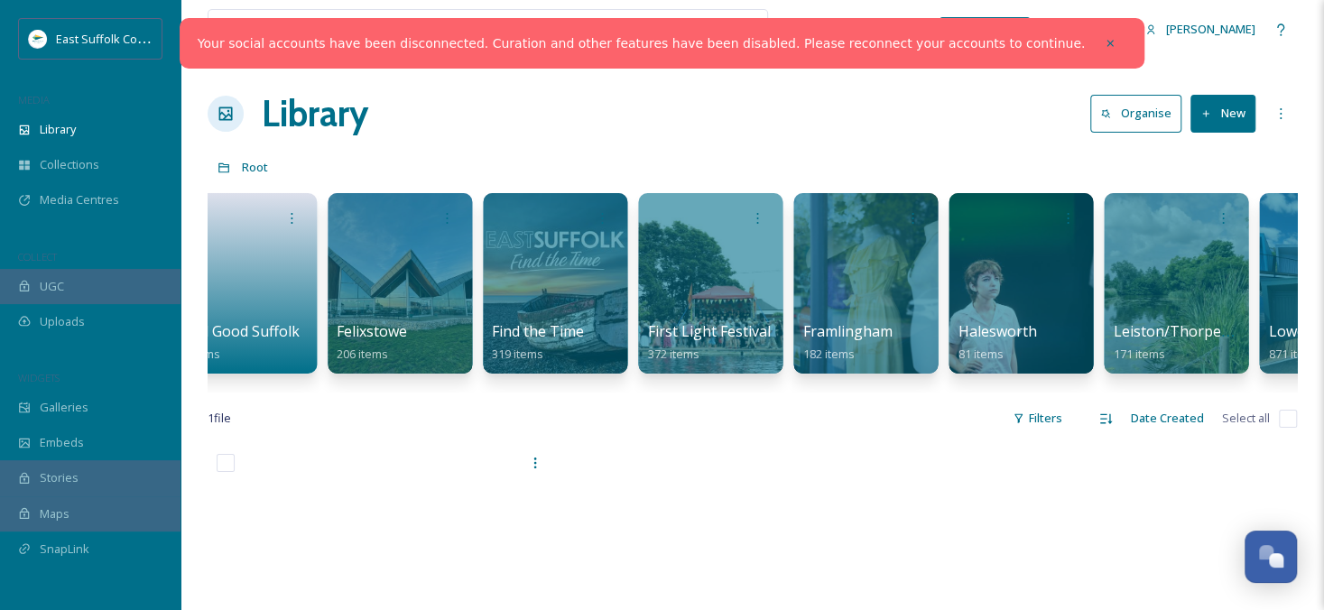
scroll to position [0, 1678]
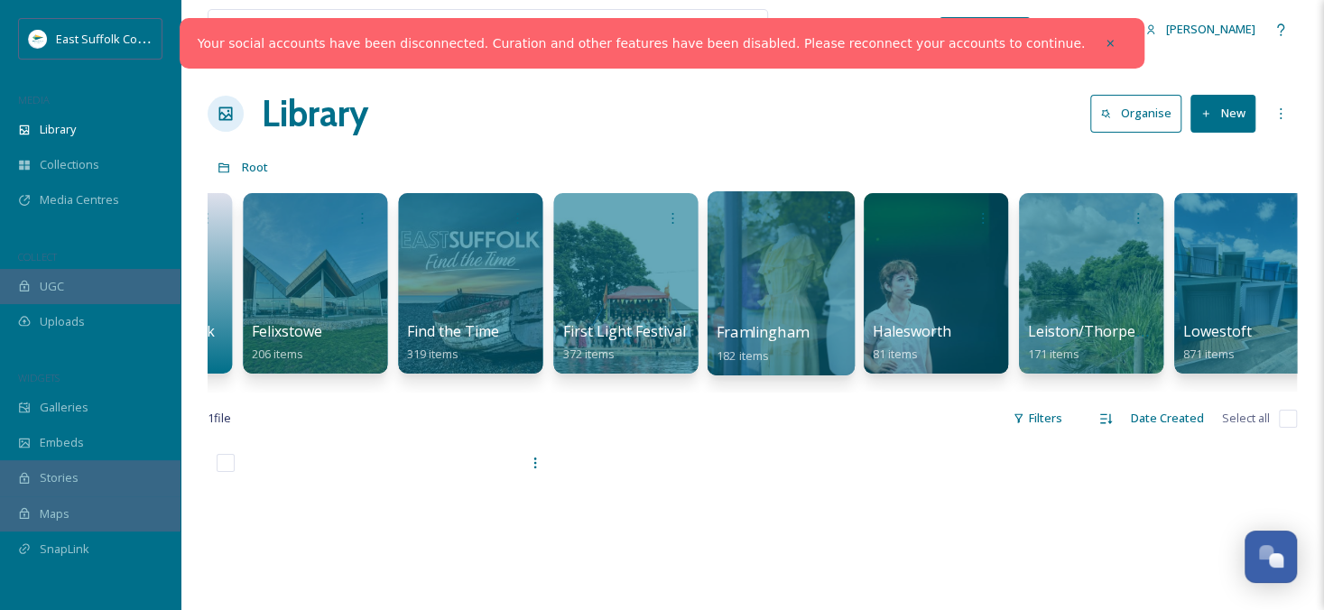
click at [808, 264] on div at bounding box center [780, 283] width 147 height 184
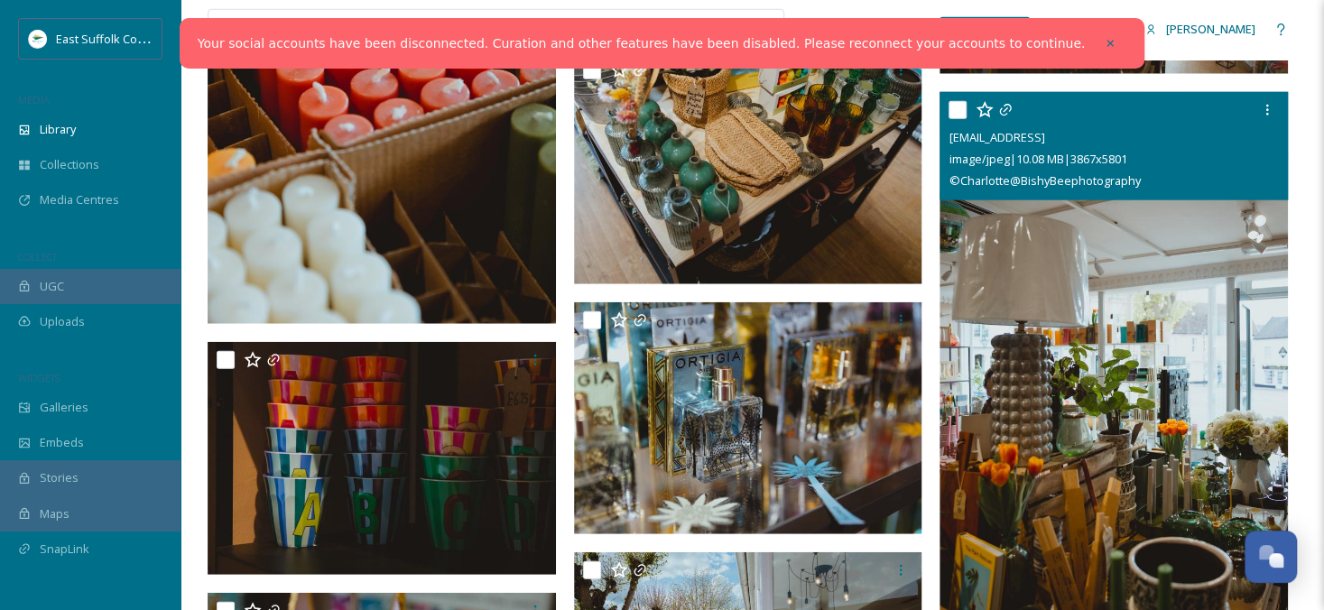
scroll to position [2617, 0]
